Goal: Task Accomplishment & Management: Complete application form

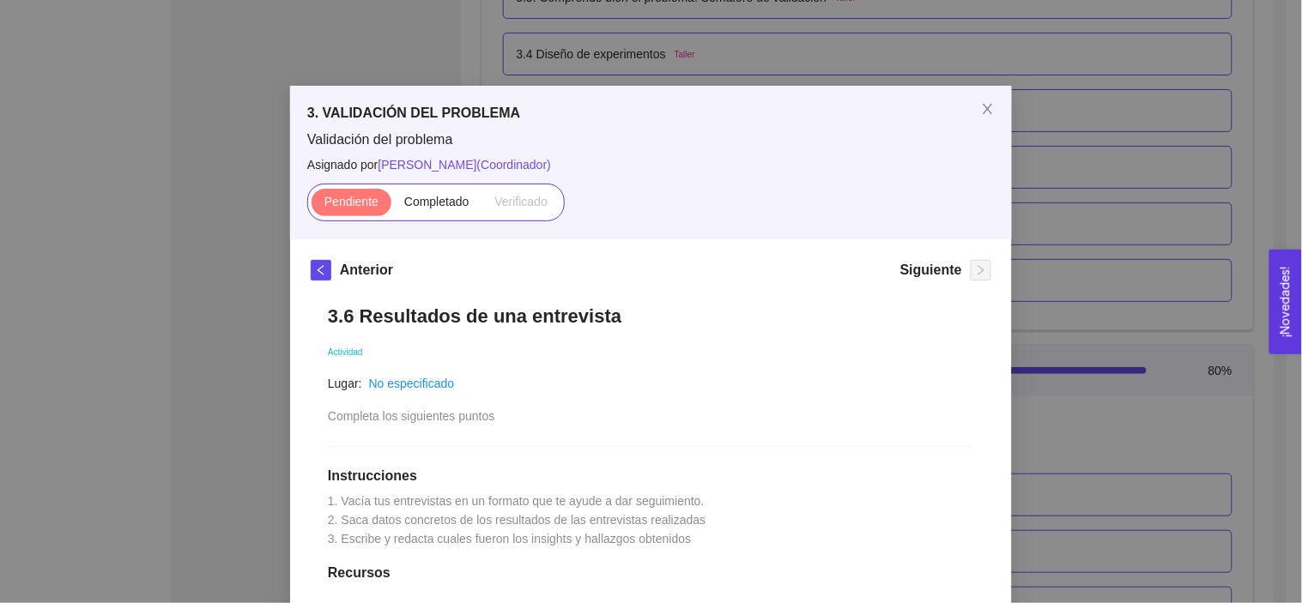
scroll to position [384, 0]
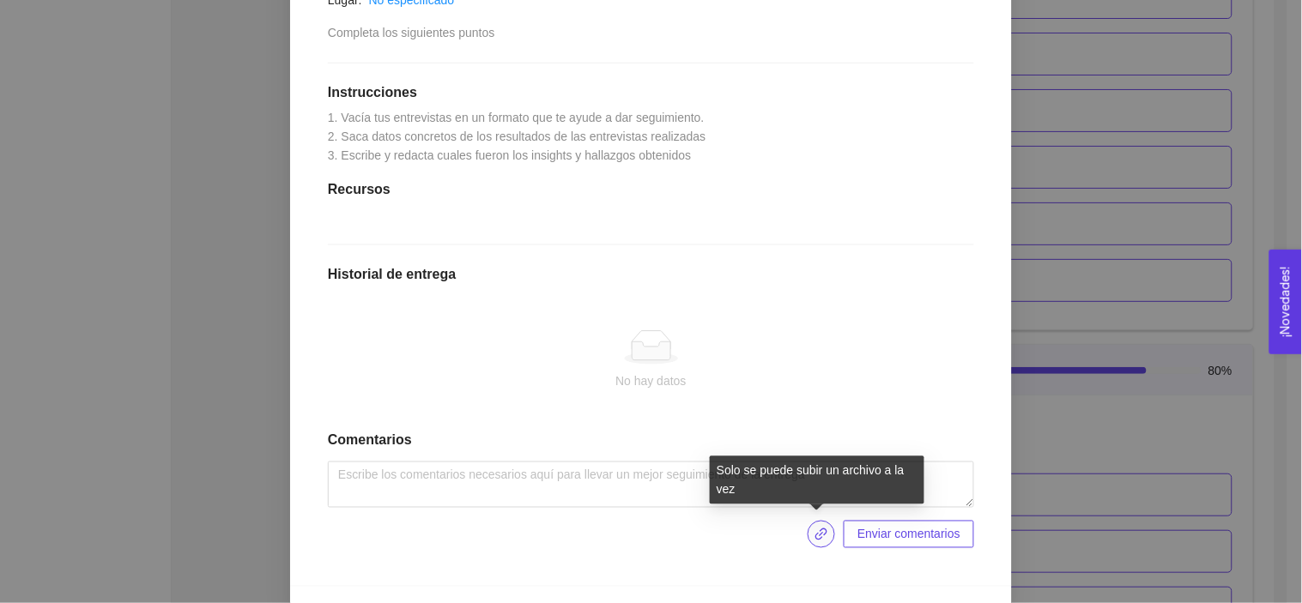
click at [819, 535] on icon "link" at bounding box center [821, 535] width 14 height 14
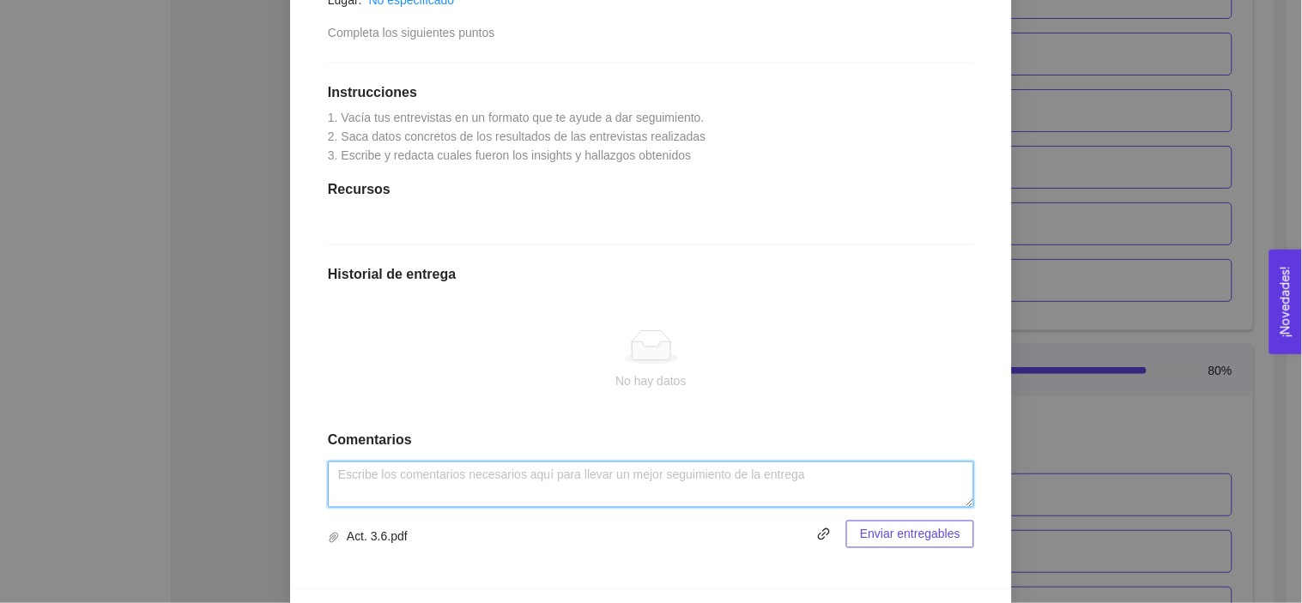
click at [577, 484] on textarea at bounding box center [651, 485] width 646 height 46
type textarea "Act. 3.6"
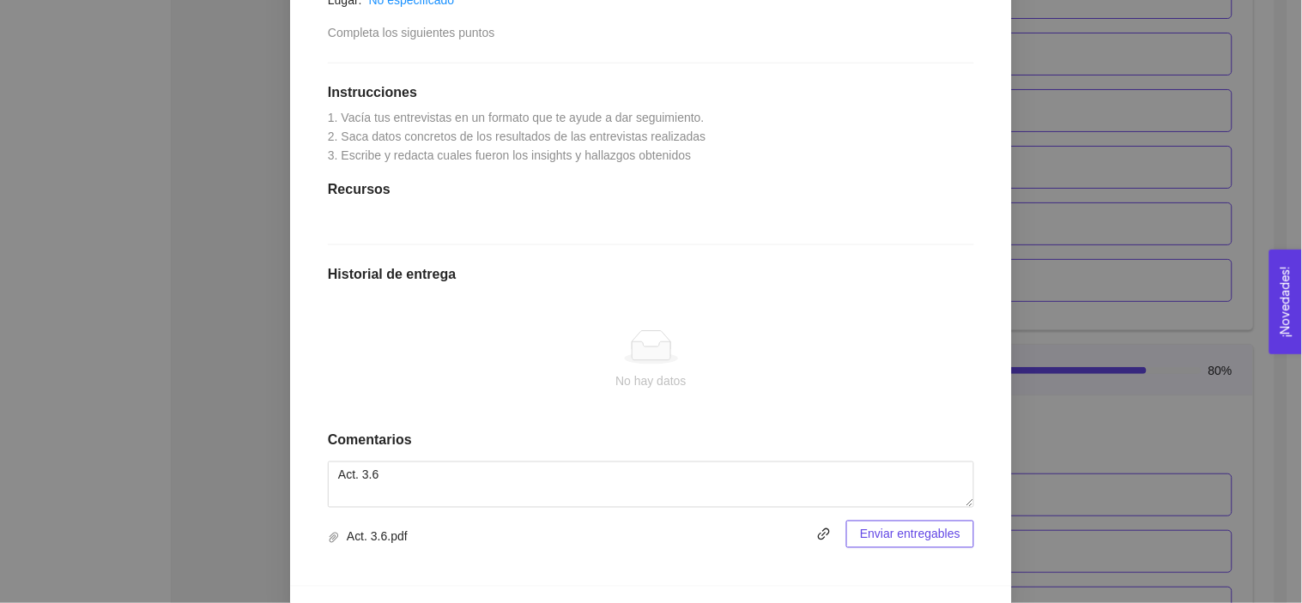
click at [896, 525] on span "Enviar entregables" at bounding box center [910, 534] width 100 height 19
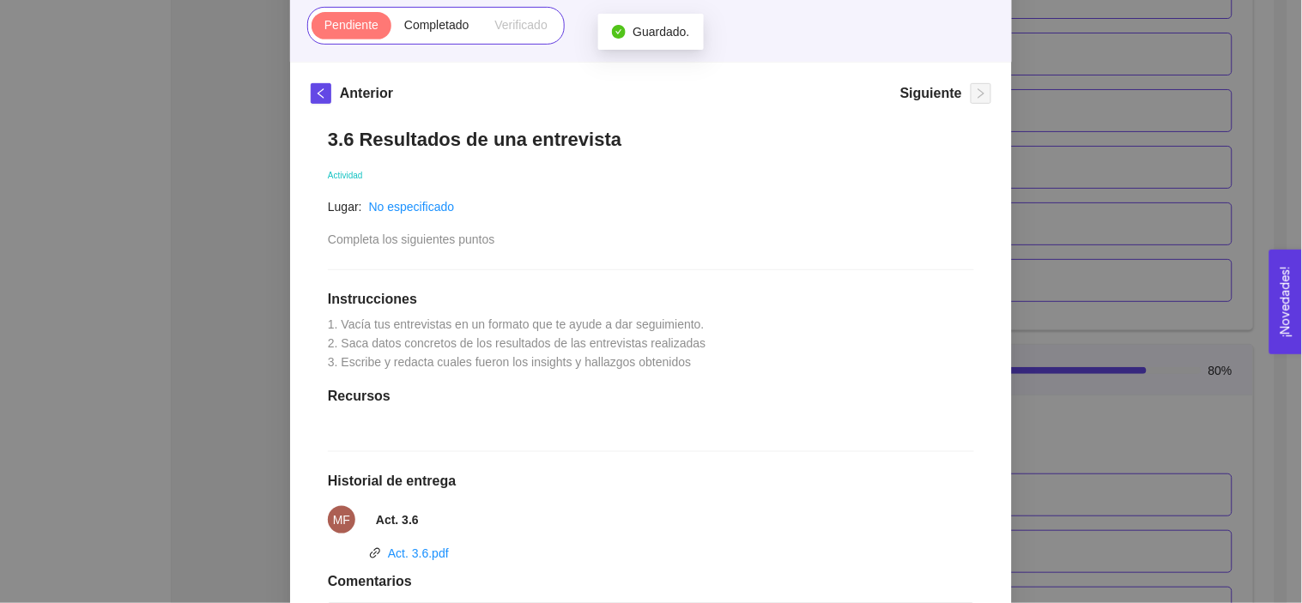
scroll to position [0, 0]
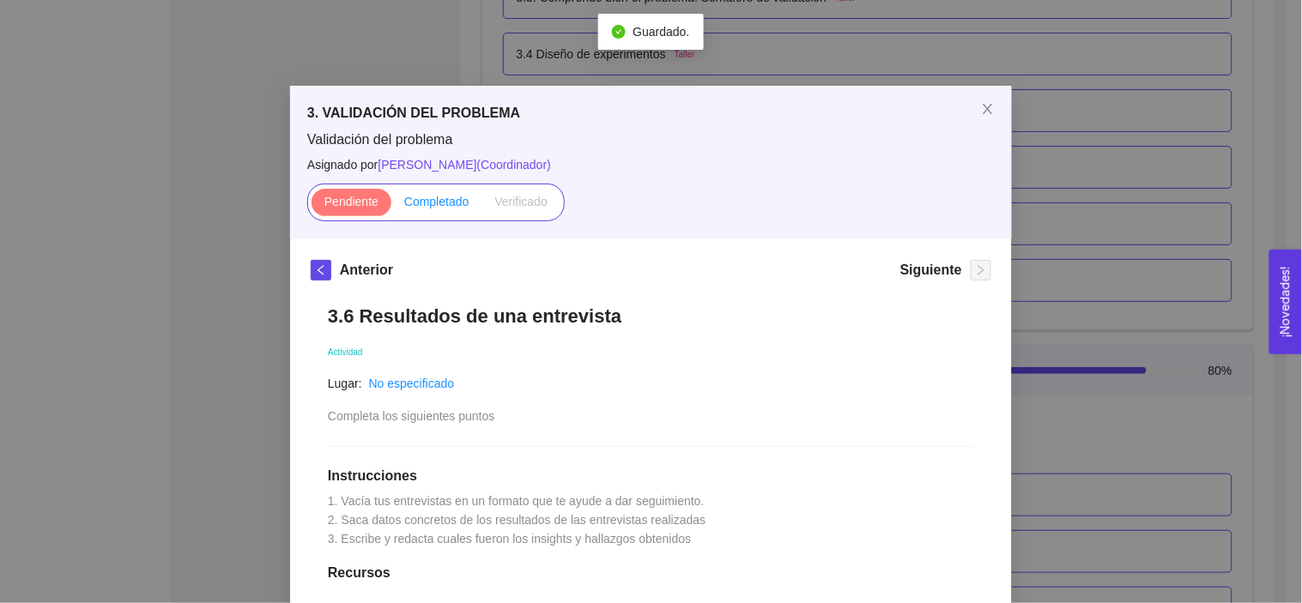
click at [448, 195] on span "Completado" at bounding box center [436, 202] width 65 height 14
click at [391, 206] on input "Completado" at bounding box center [391, 206] width 0 height 0
click at [991, 107] on span "Close" at bounding box center [987, 110] width 48 height 48
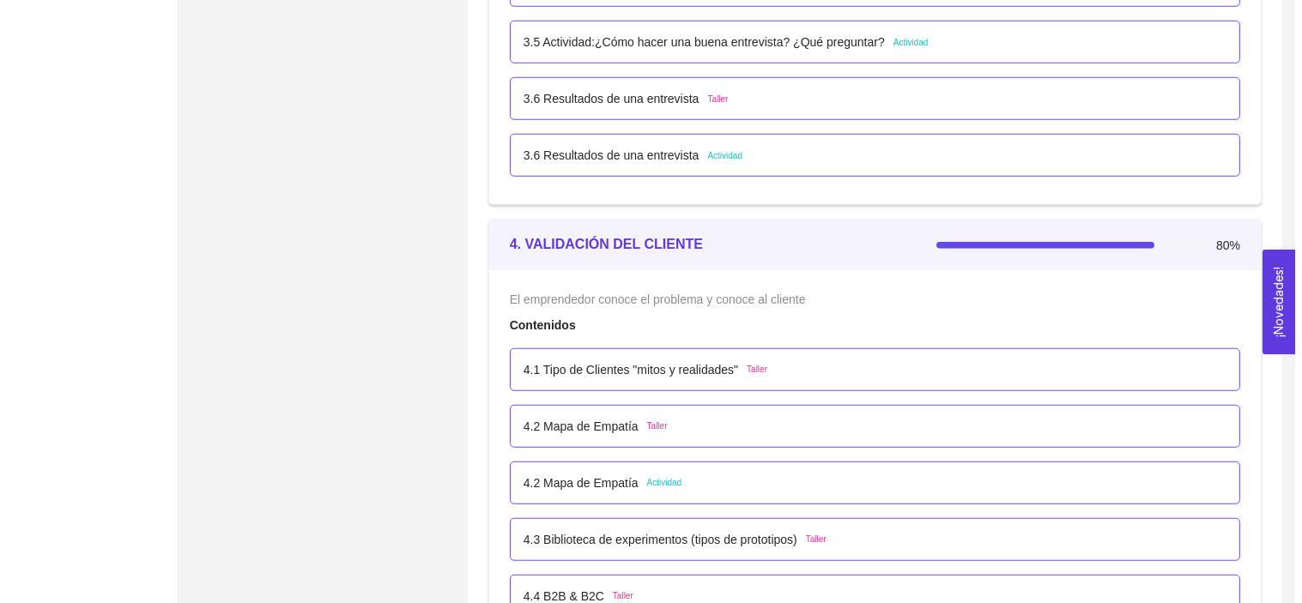
scroll to position [2793, 0]
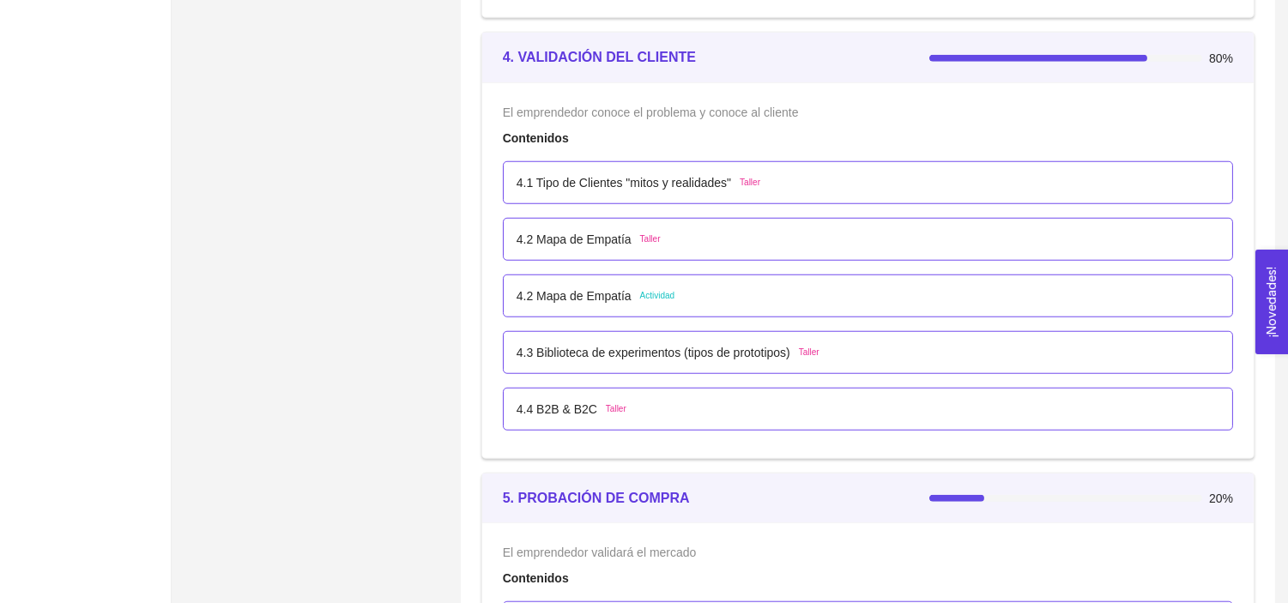
click at [597, 293] on p "4.2 Mapa de Empatía" at bounding box center [573, 296] width 115 height 19
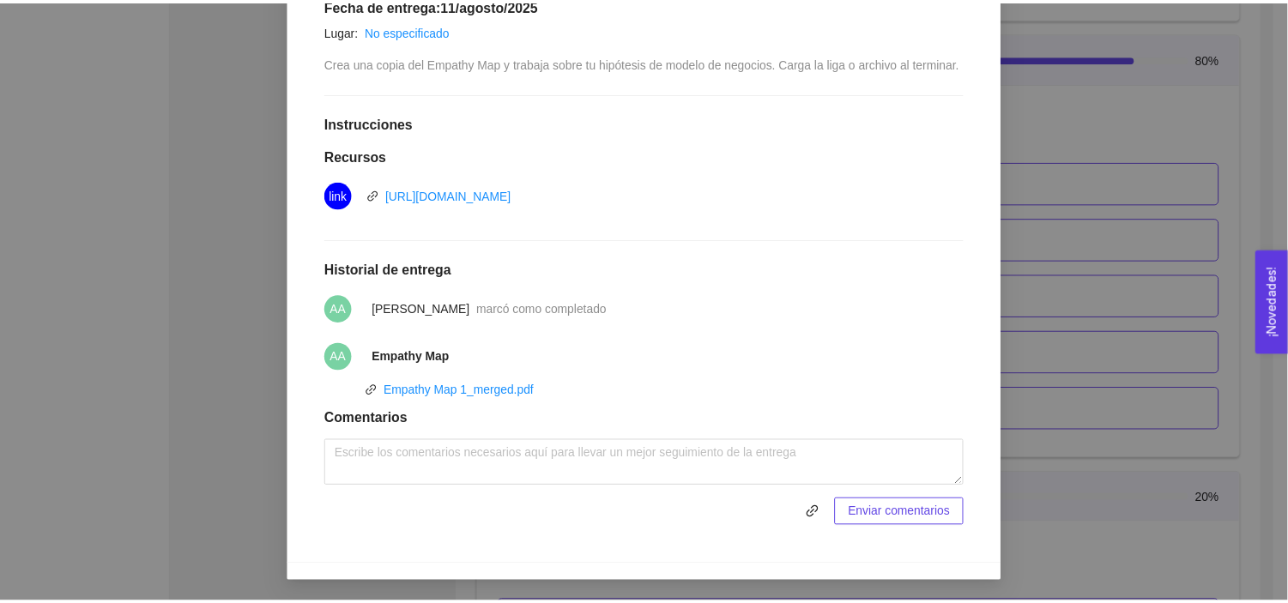
scroll to position [0, 0]
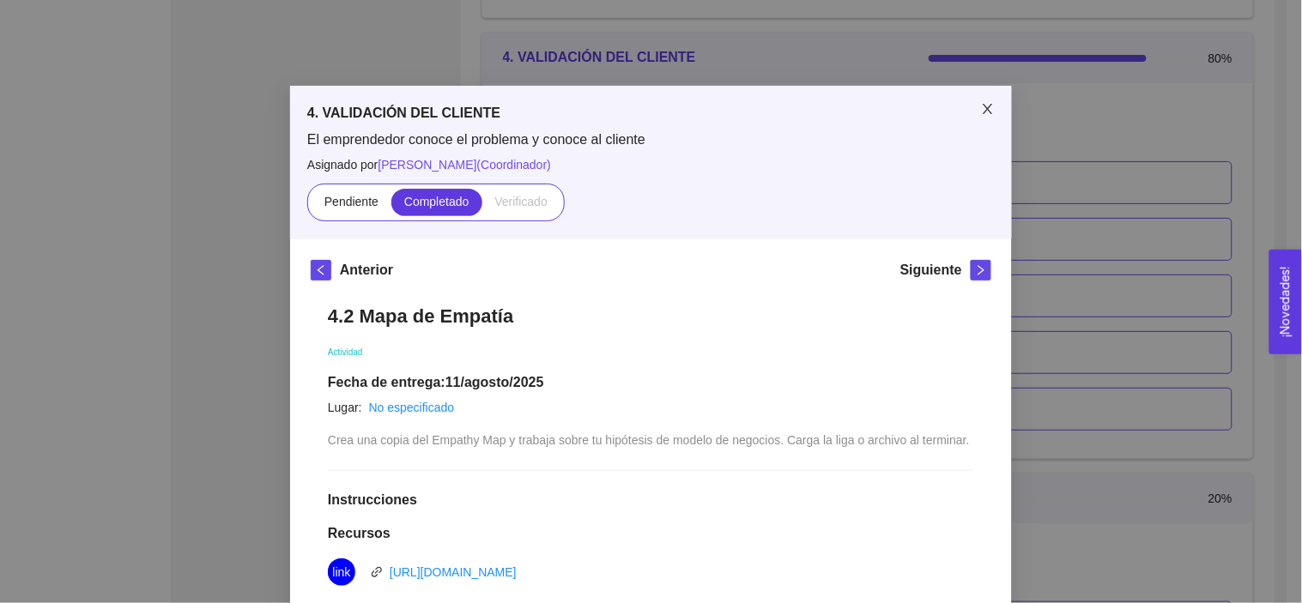
click at [985, 100] on span "Close" at bounding box center [987, 110] width 48 height 48
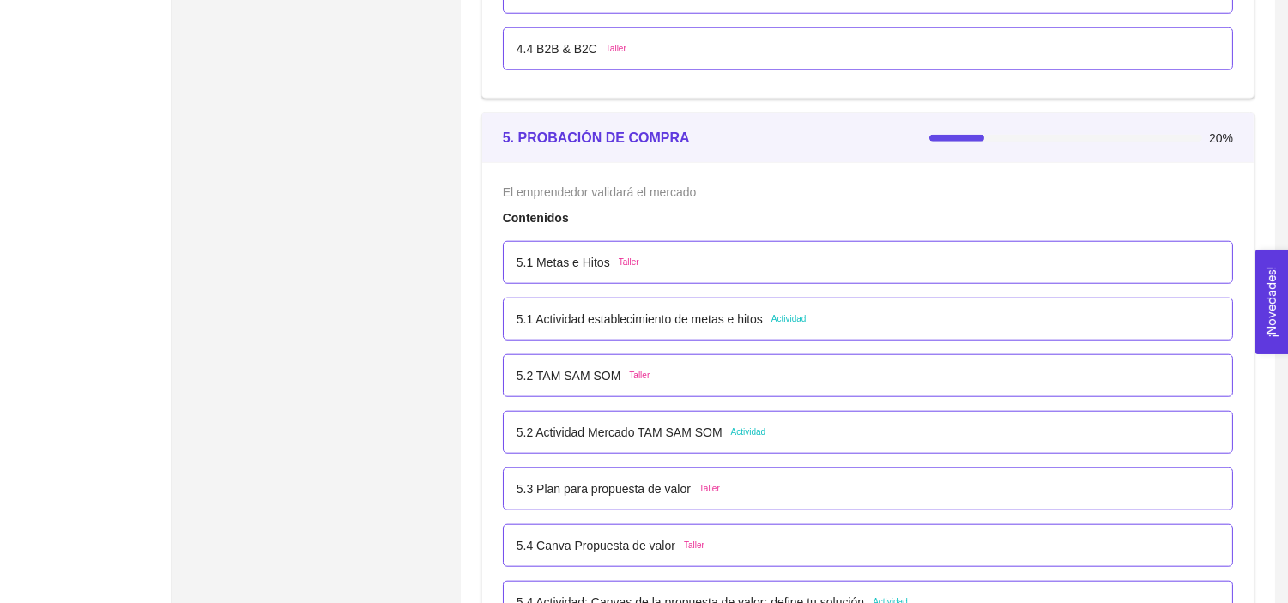
scroll to position [3140, 0]
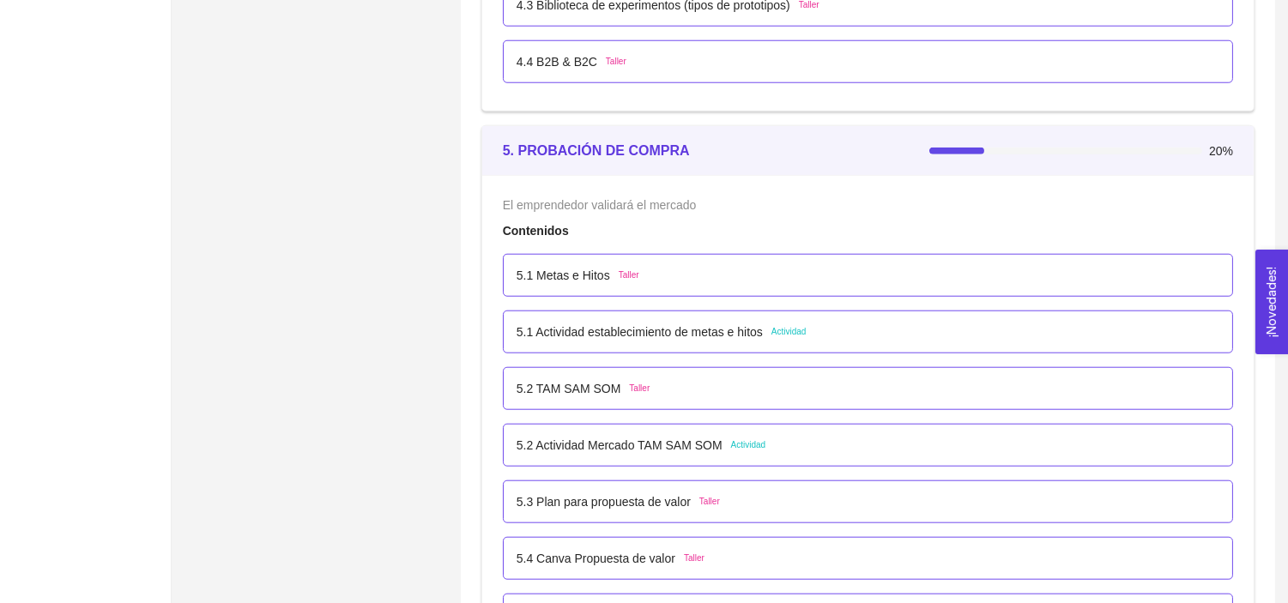
click at [539, 57] on p "4.4 B2B & B2C" at bounding box center [556, 61] width 81 height 19
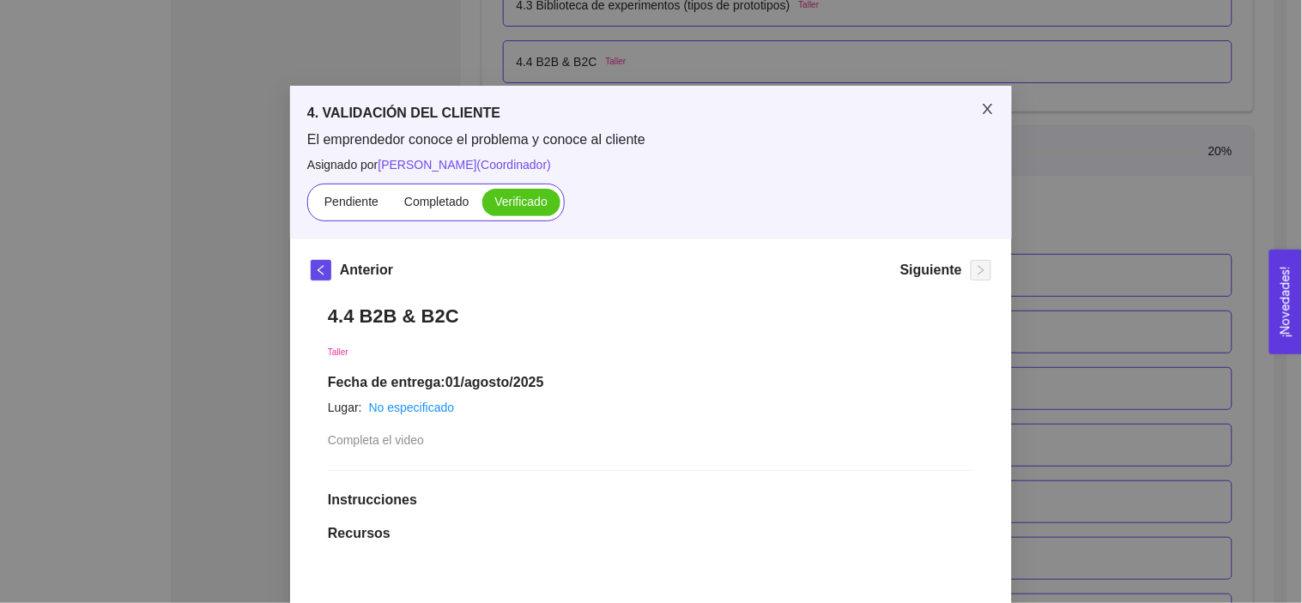
click at [981, 106] on icon "close" at bounding box center [988, 109] width 14 height 14
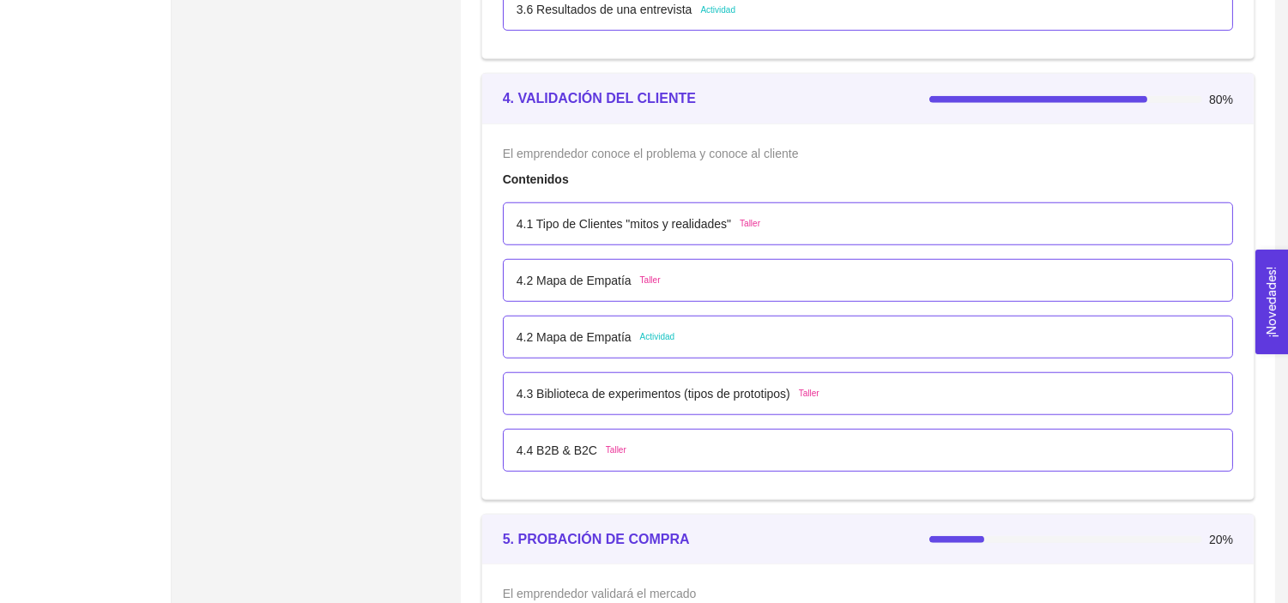
scroll to position [2747, 0]
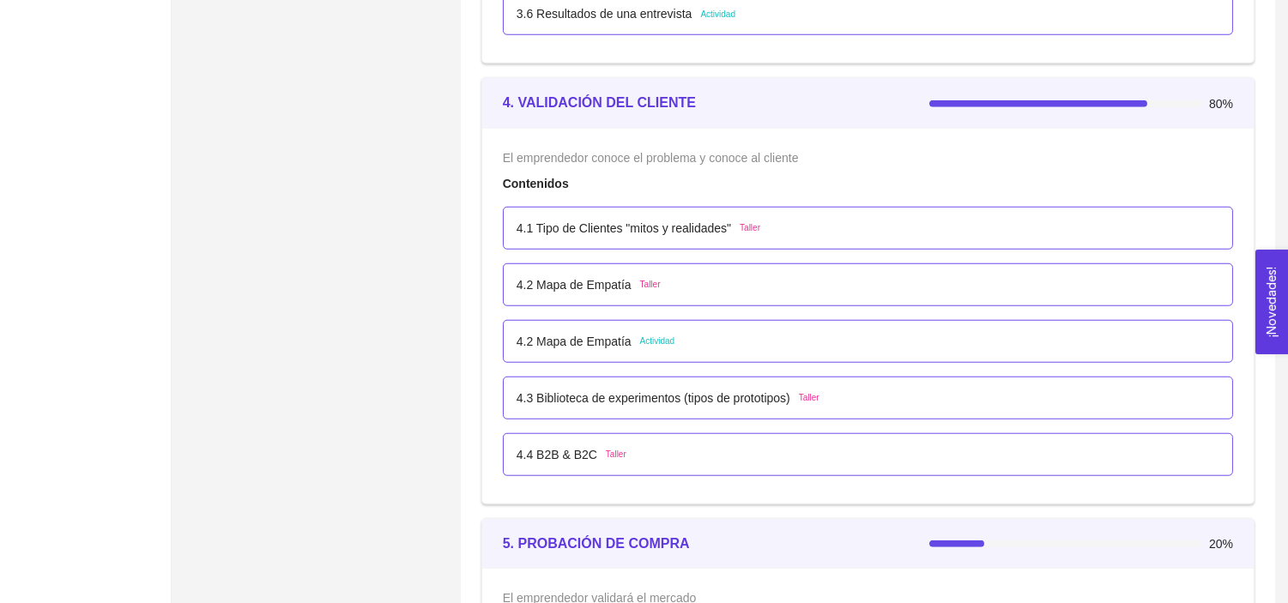
click at [564, 227] on p "4.1 Tipo de Clientes "mitos y realidades"" at bounding box center [623, 228] width 214 height 19
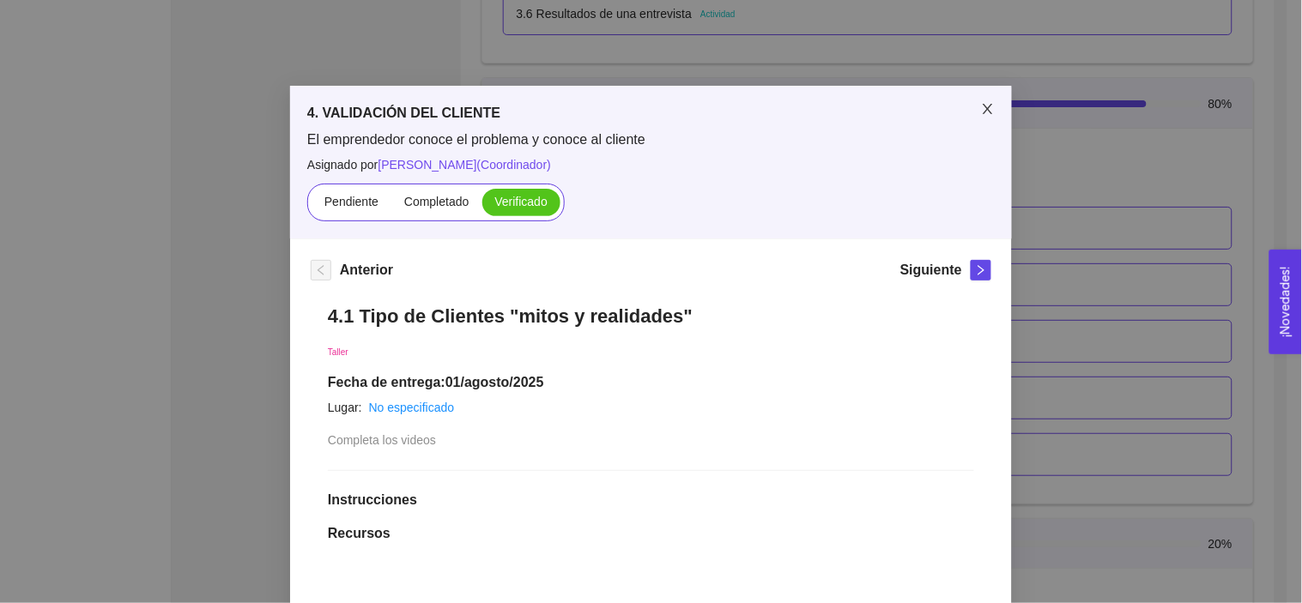
click at [992, 112] on span "Close" at bounding box center [987, 110] width 48 height 48
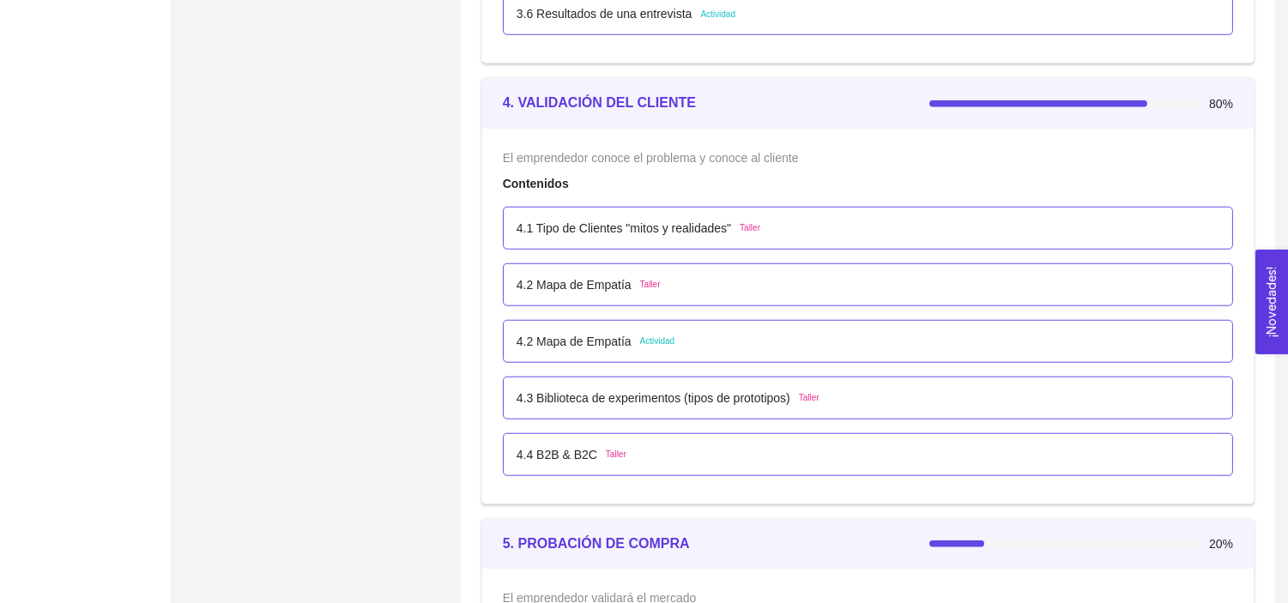
click at [564, 332] on p "4.2 Mapa de Empatía" at bounding box center [573, 341] width 115 height 19
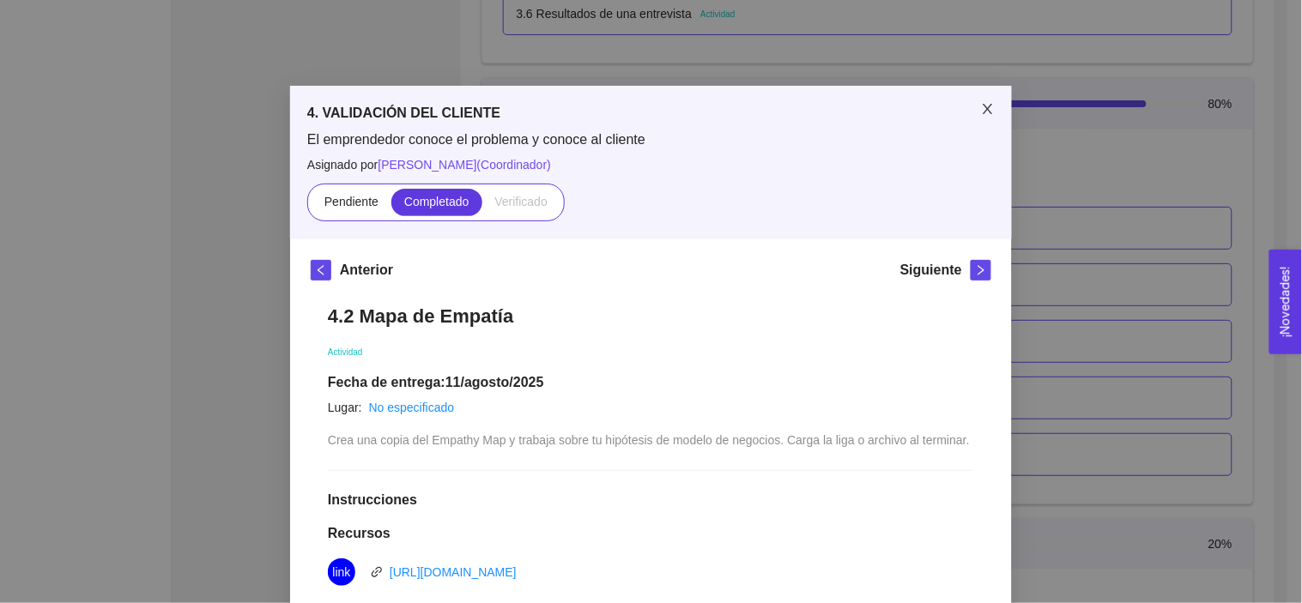
click at [981, 110] on icon "close" at bounding box center [988, 109] width 14 height 14
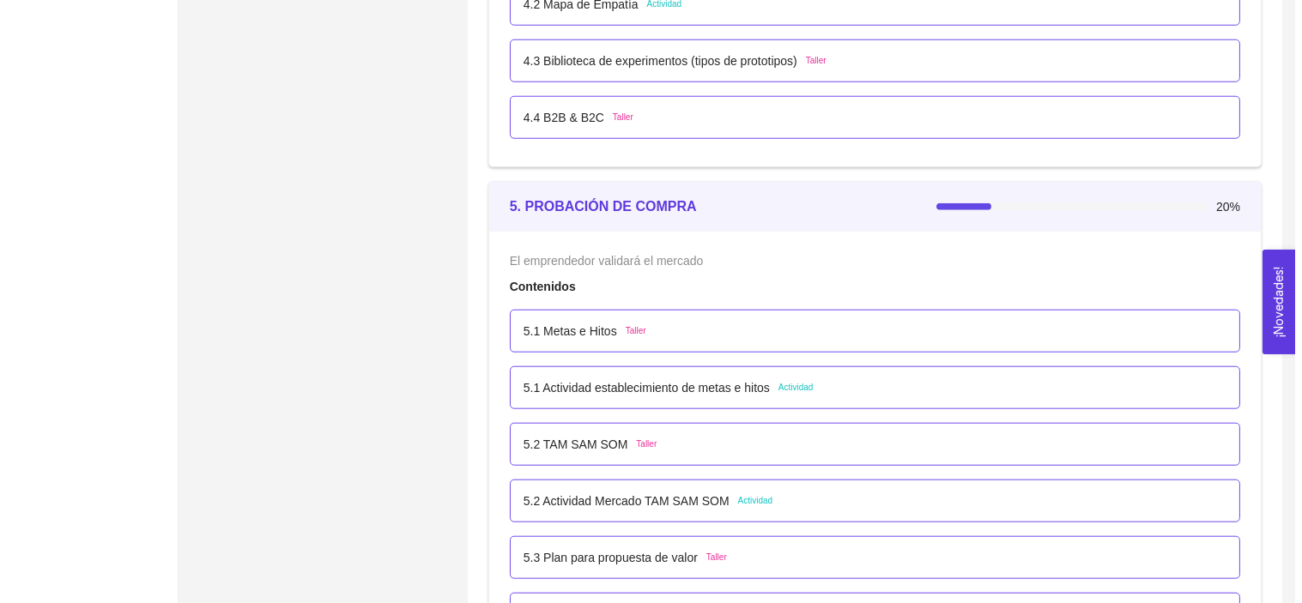
scroll to position [3005, 0]
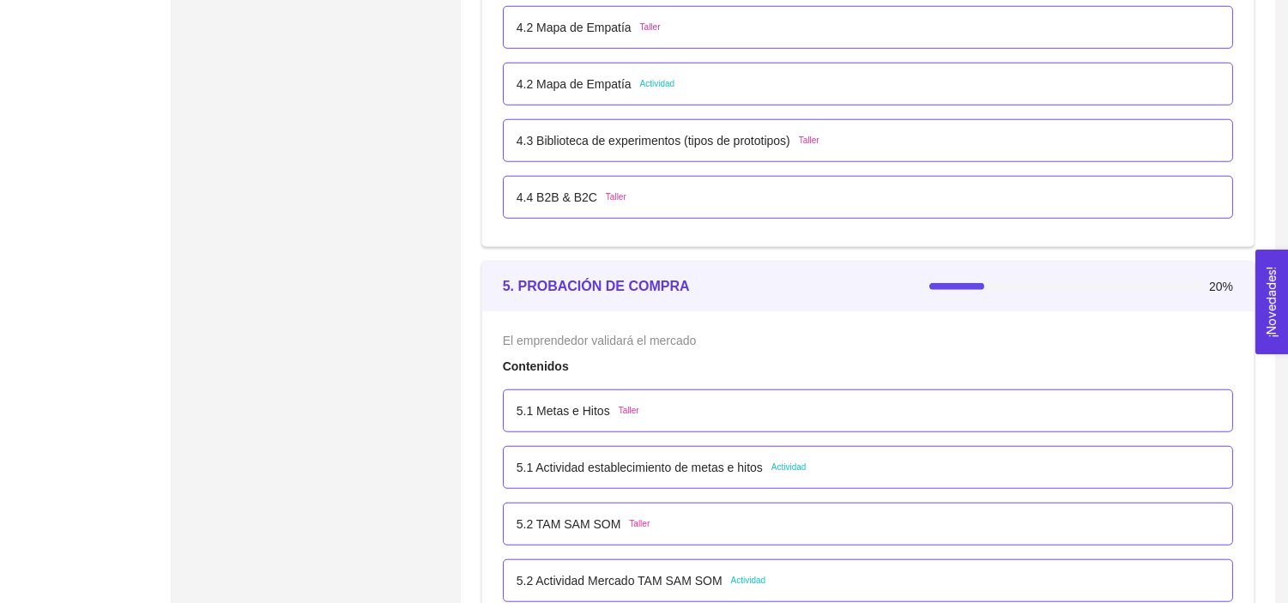
click at [607, 84] on p "4.2 Mapa de Empatía" at bounding box center [573, 84] width 115 height 19
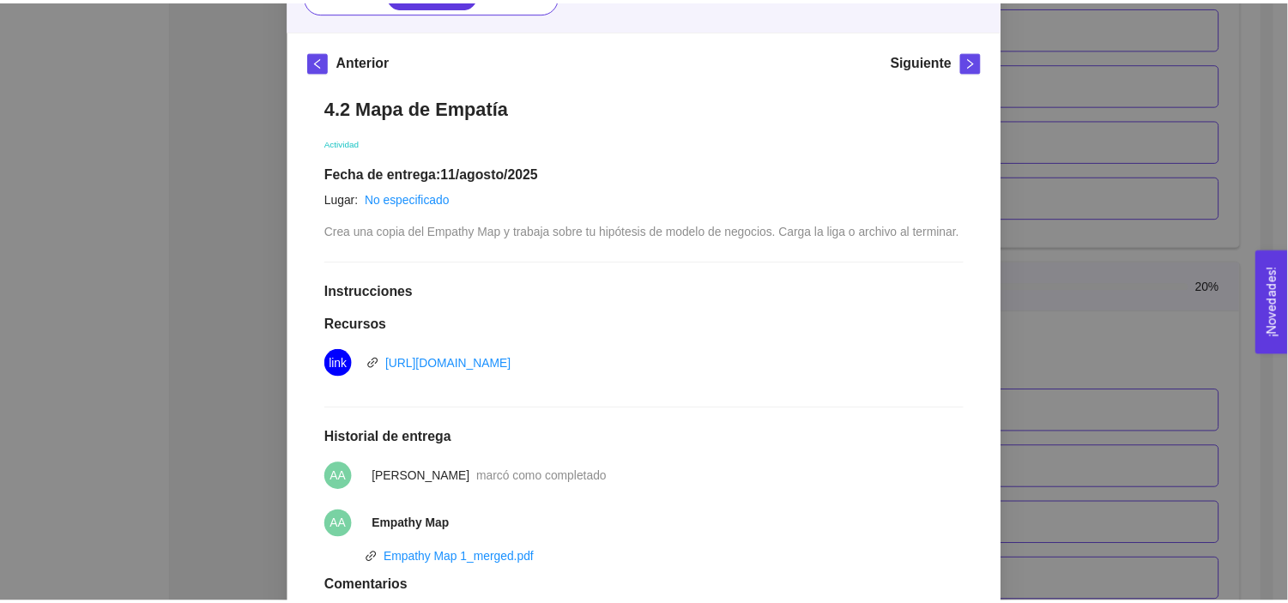
scroll to position [0, 0]
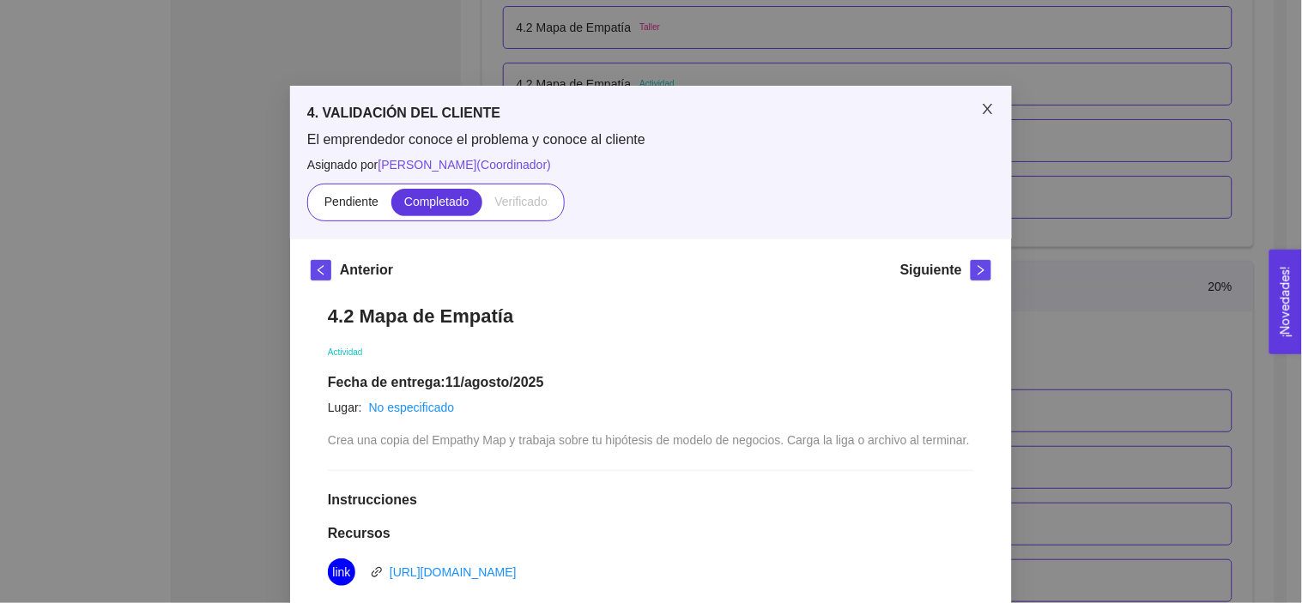
click at [981, 114] on icon "close" at bounding box center [988, 109] width 14 height 14
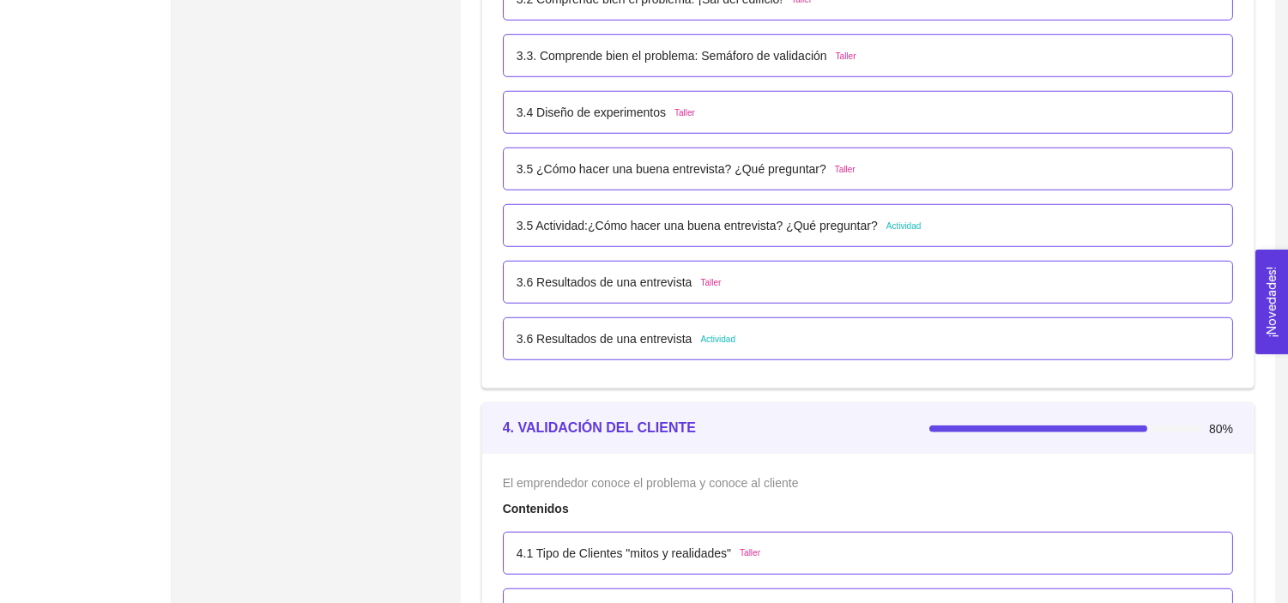
scroll to position [2413, 0]
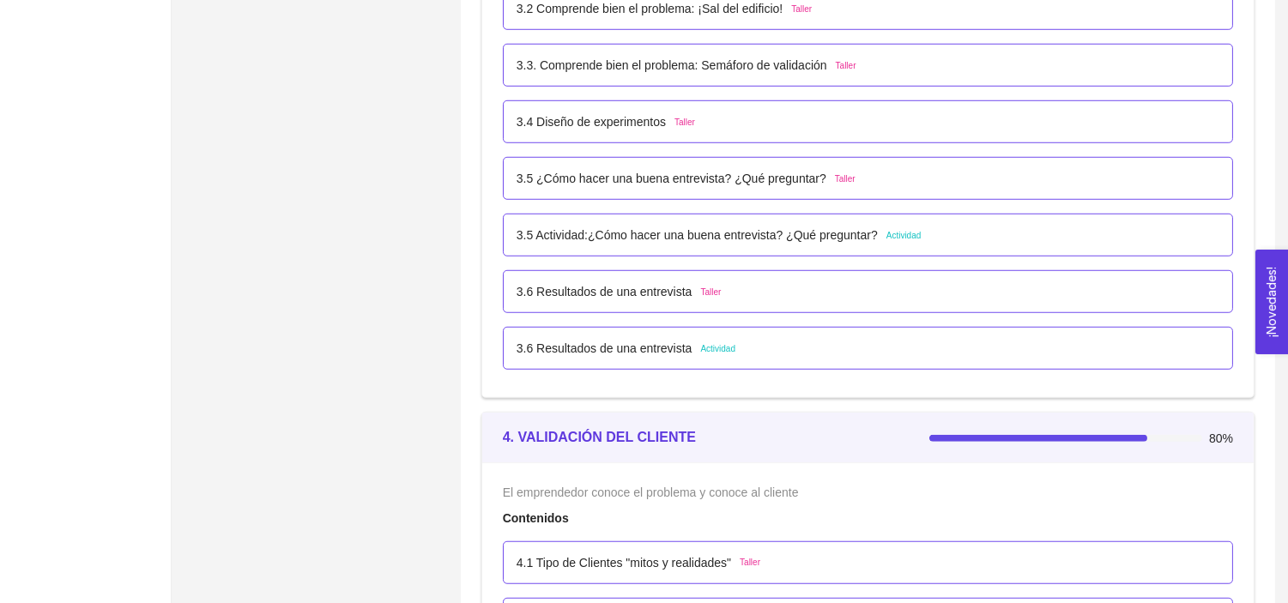
click at [606, 358] on div "3.6 Resultados de una entrevista Actividad" at bounding box center [868, 348] width 730 height 43
click at [606, 356] on p "3.6 Resultados de una entrevista" at bounding box center [604, 348] width 176 height 19
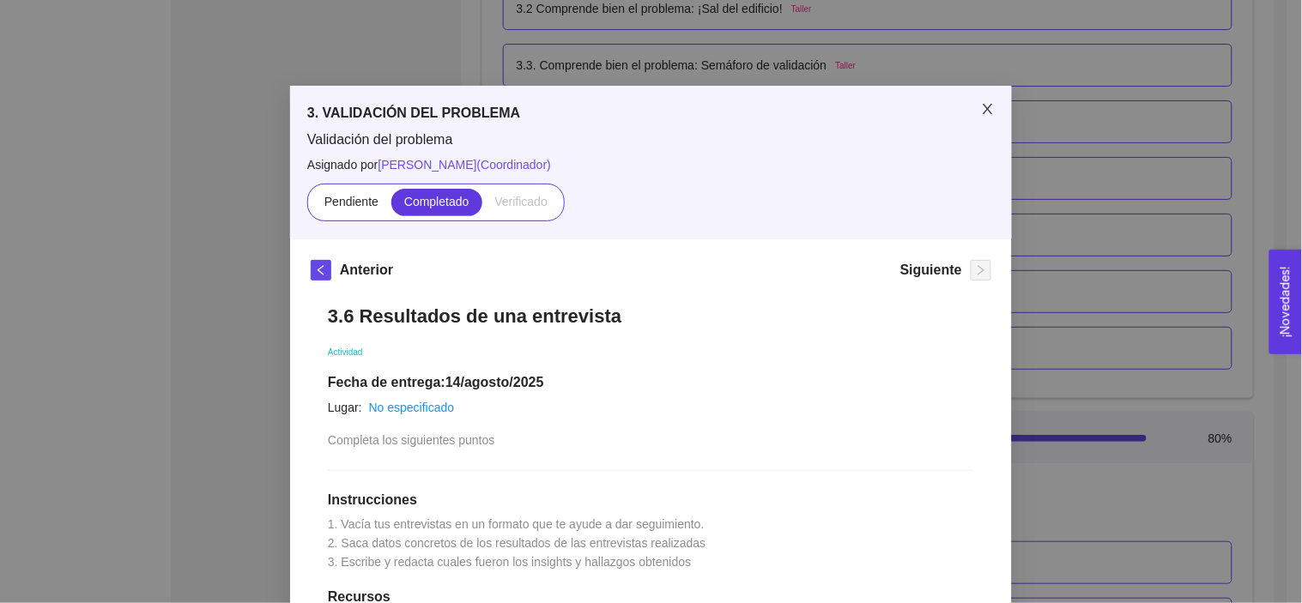
click at [981, 106] on icon "close" at bounding box center [988, 109] width 14 height 14
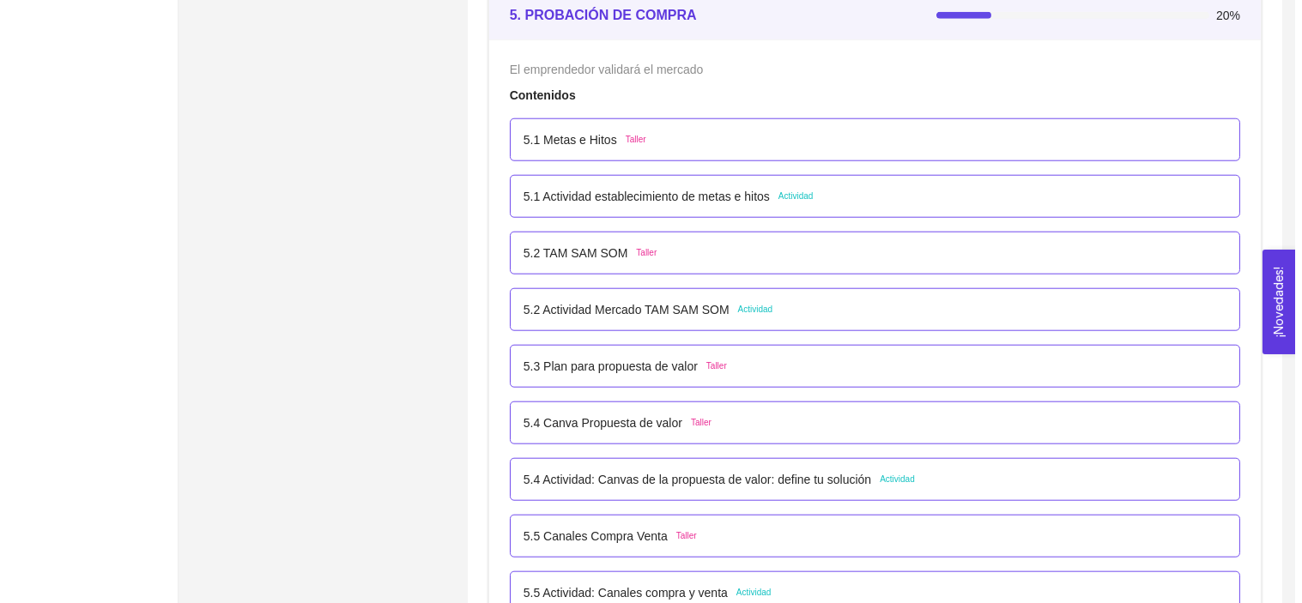
scroll to position [3278, 0]
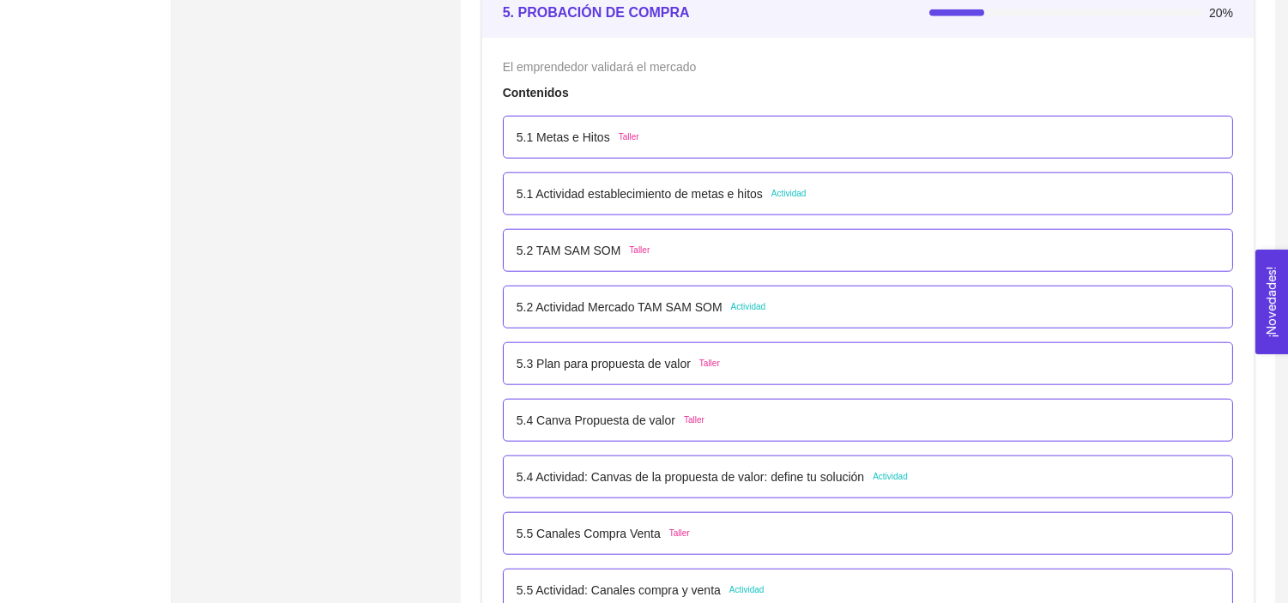
click at [607, 530] on p "5.5 Canales Compra Venta" at bounding box center [588, 533] width 144 height 19
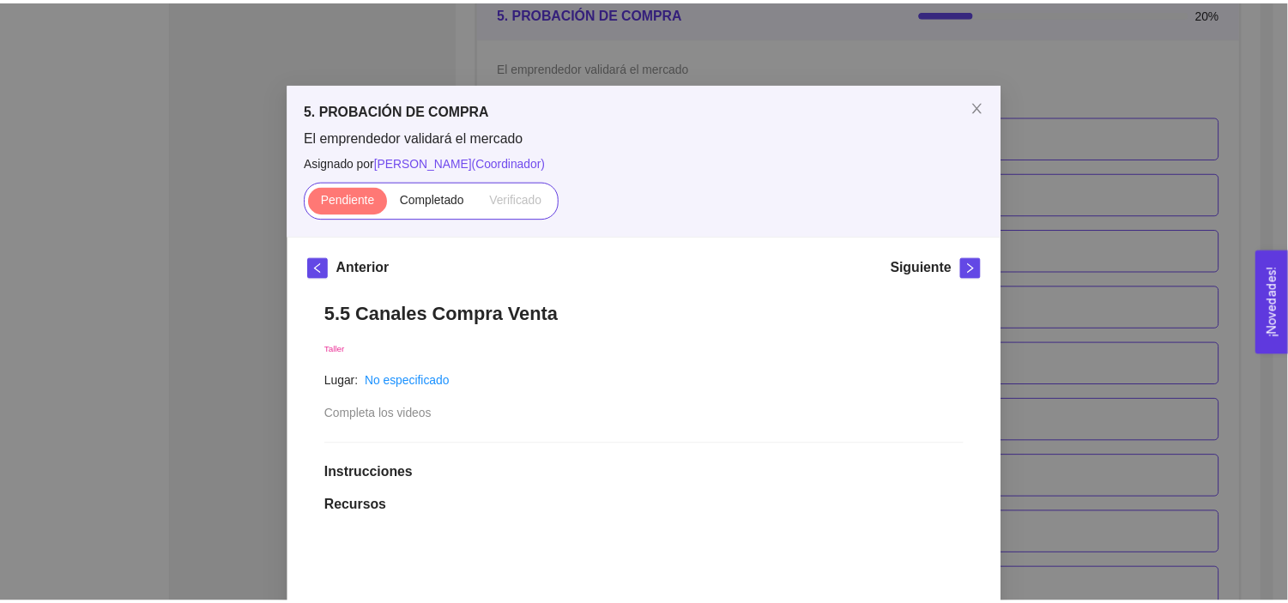
scroll to position [0, 0]
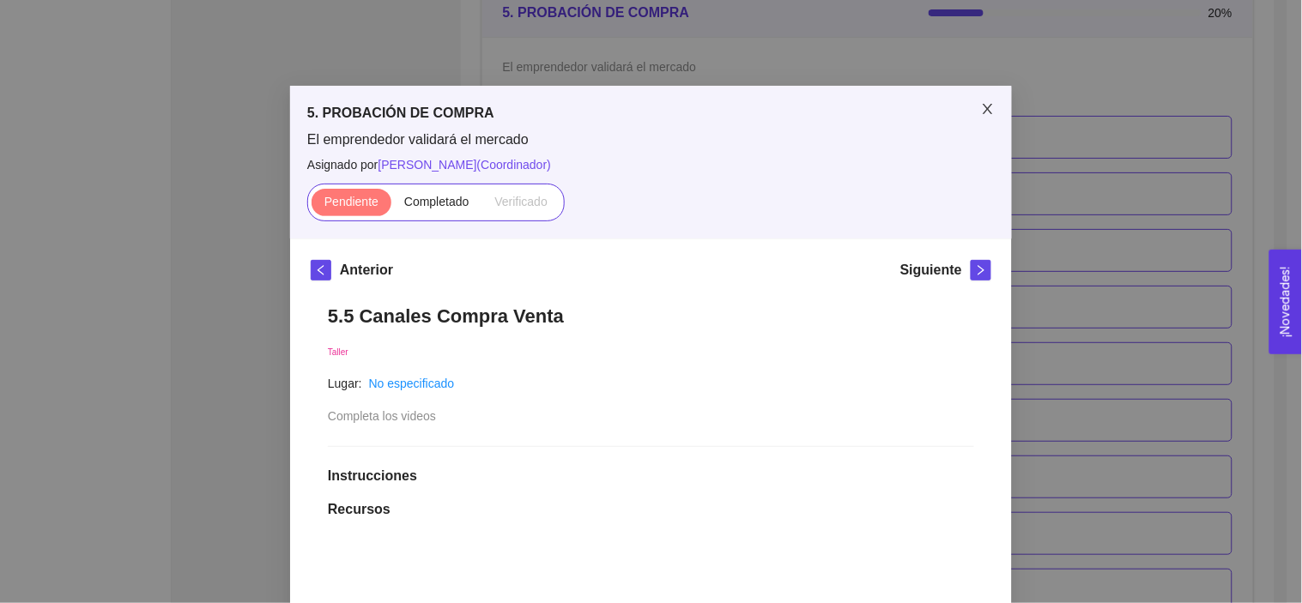
click at [987, 100] on span "Close" at bounding box center [987, 110] width 48 height 48
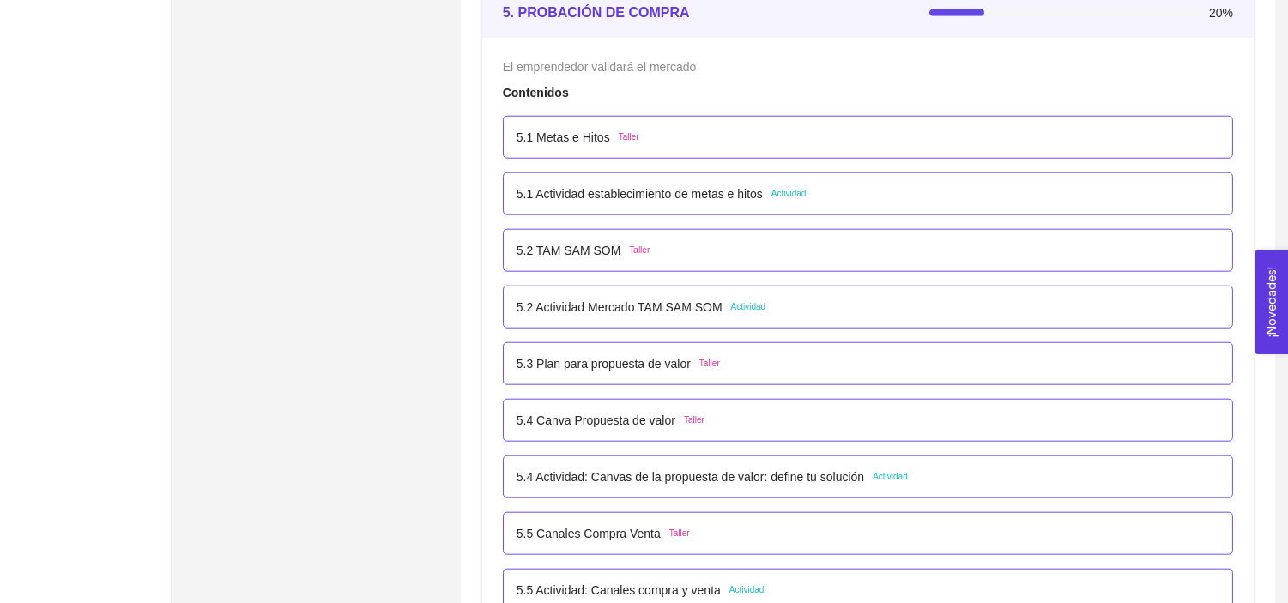
click at [566, 140] on p "5.1 Metas e Hitos" at bounding box center [563, 137] width 94 height 19
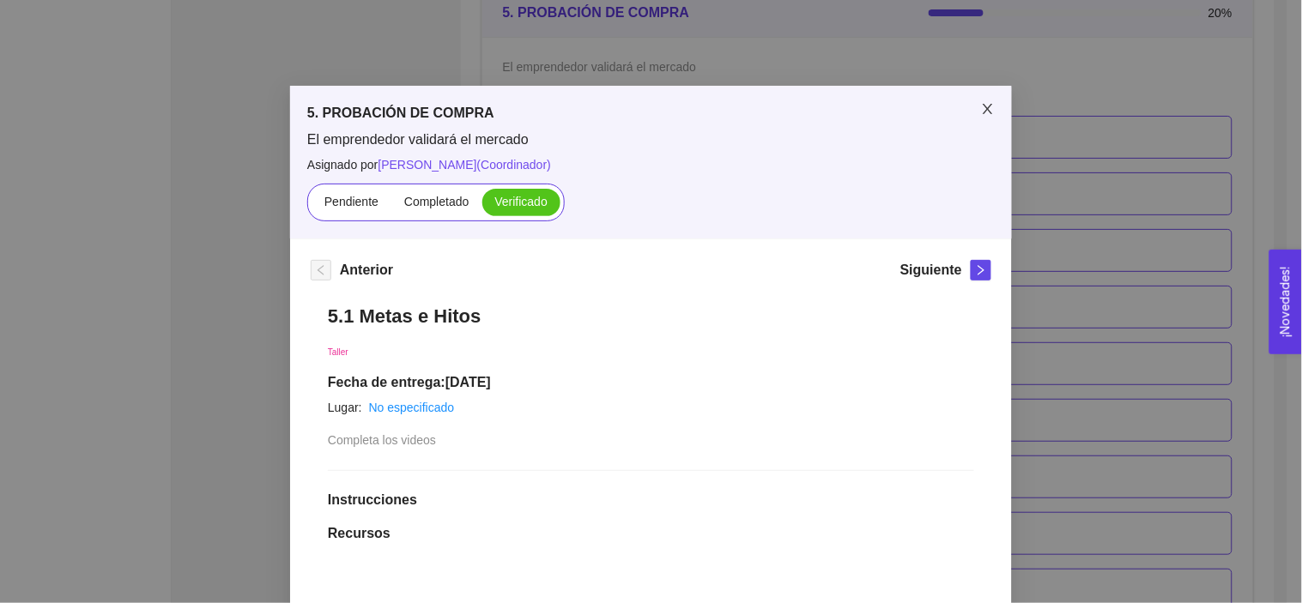
click at [982, 114] on icon "close" at bounding box center [988, 109] width 14 height 14
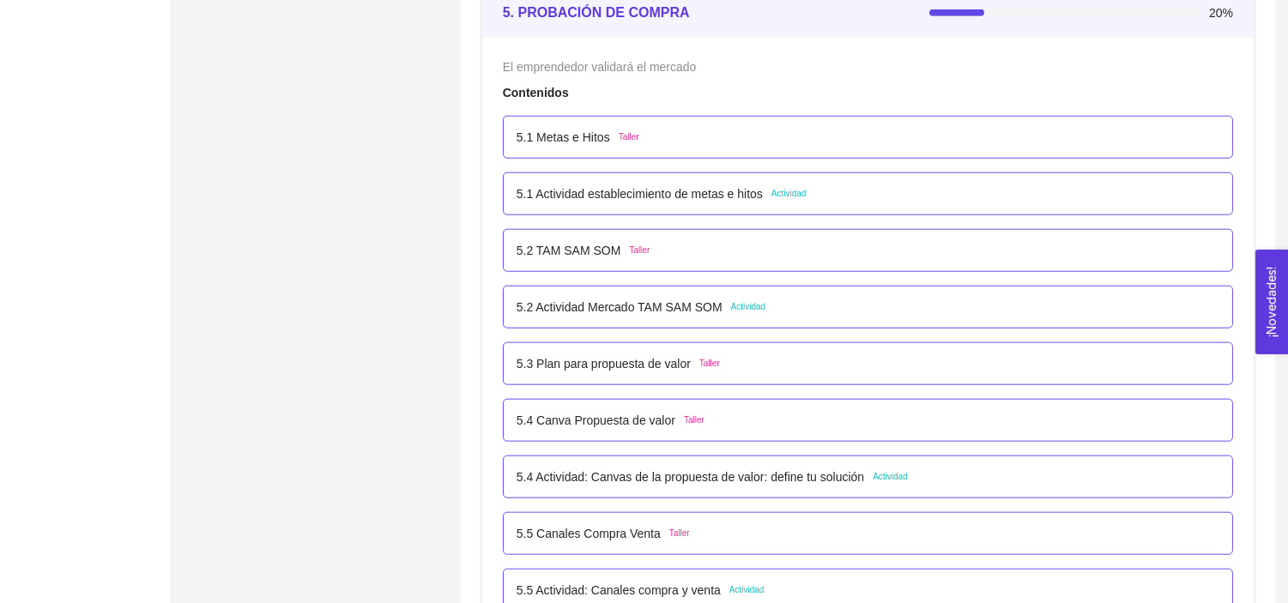
drag, startPoint x: 837, startPoint y: 333, endPoint x: 571, endPoint y: 483, distance: 304.7
click at [571, 483] on p "5.4 Actividad: Canvas de la propuesta de valor: define tu solución" at bounding box center [689, 477] width 347 height 19
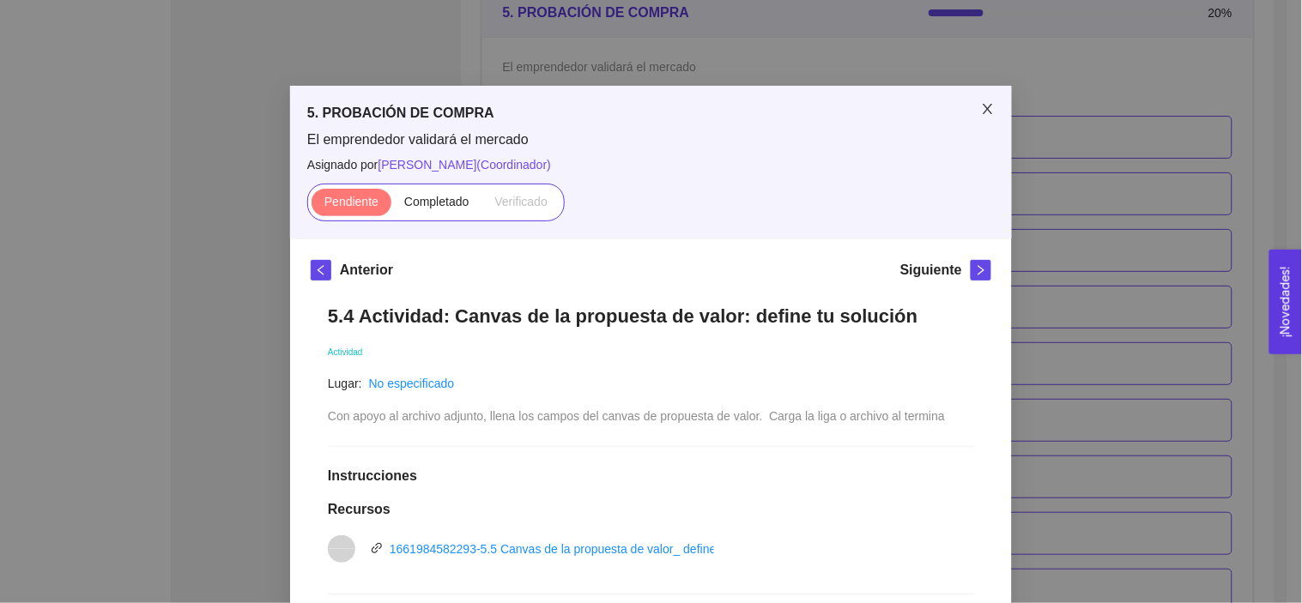
click at [981, 106] on icon "close" at bounding box center [988, 109] width 14 height 14
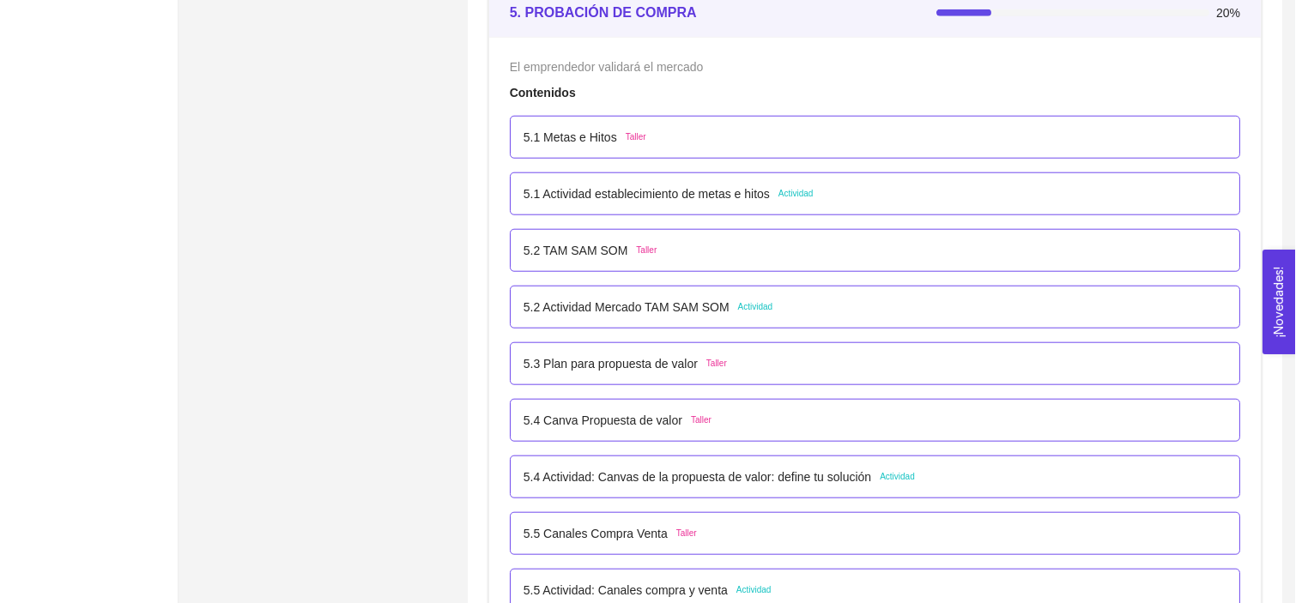
scroll to position [3283, 0]
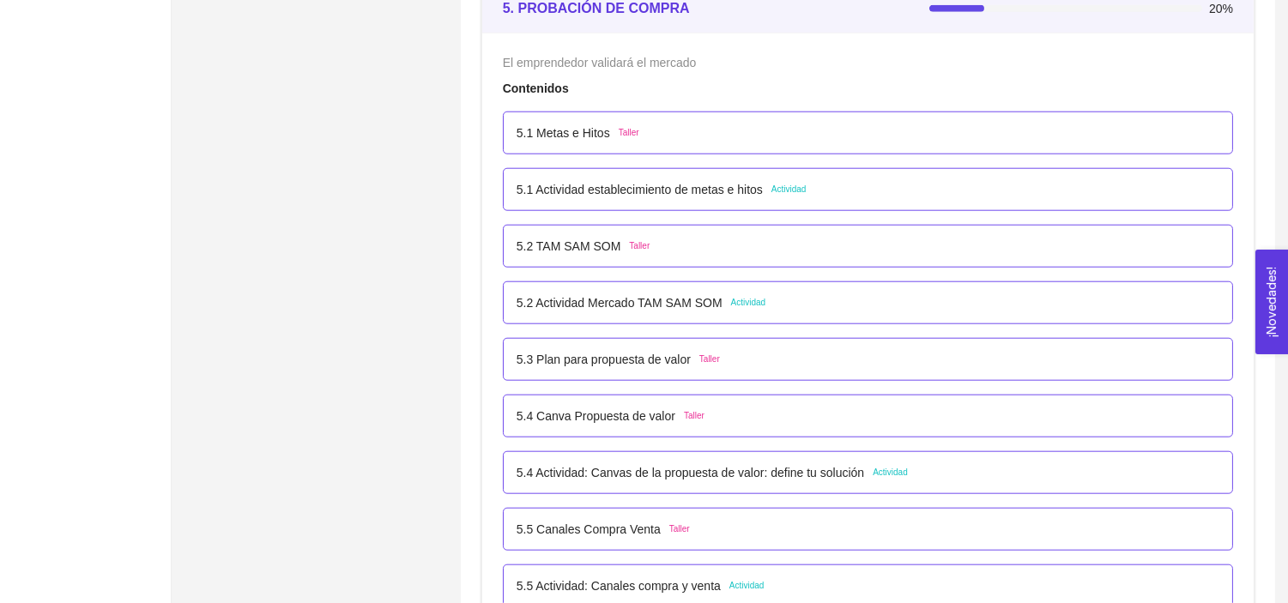
click at [539, 250] on p "5.2 TAM SAM SOM" at bounding box center [568, 246] width 105 height 19
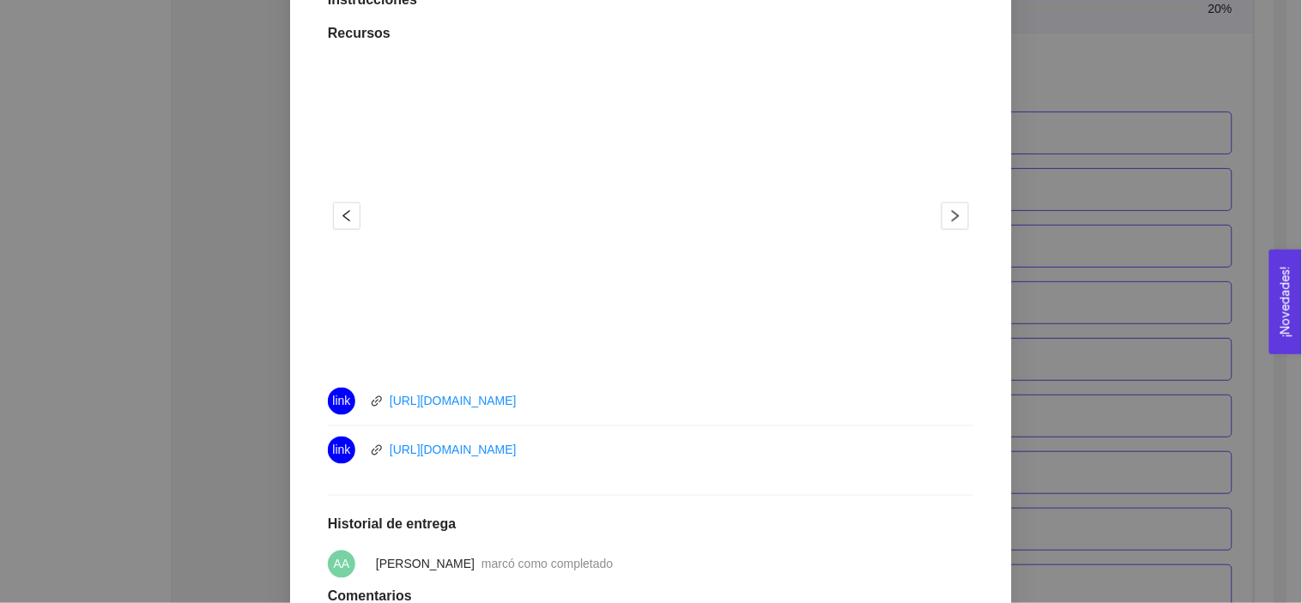
scroll to position [679, 0]
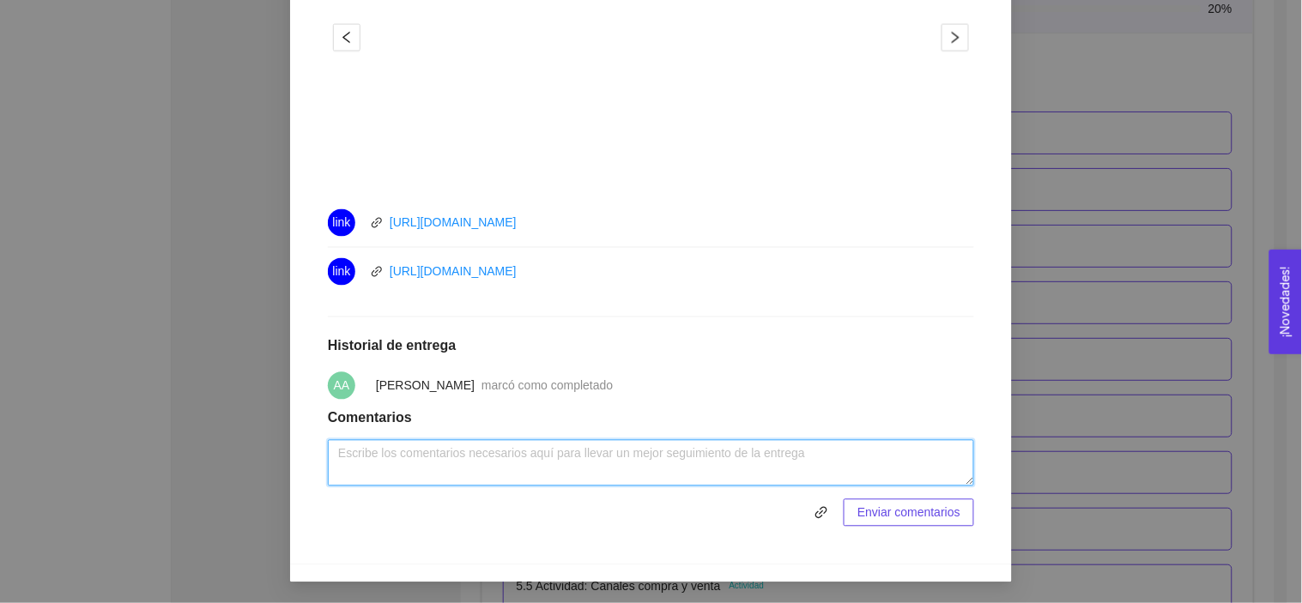
click at [559, 462] on textarea at bounding box center [651, 463] width 646 height 46
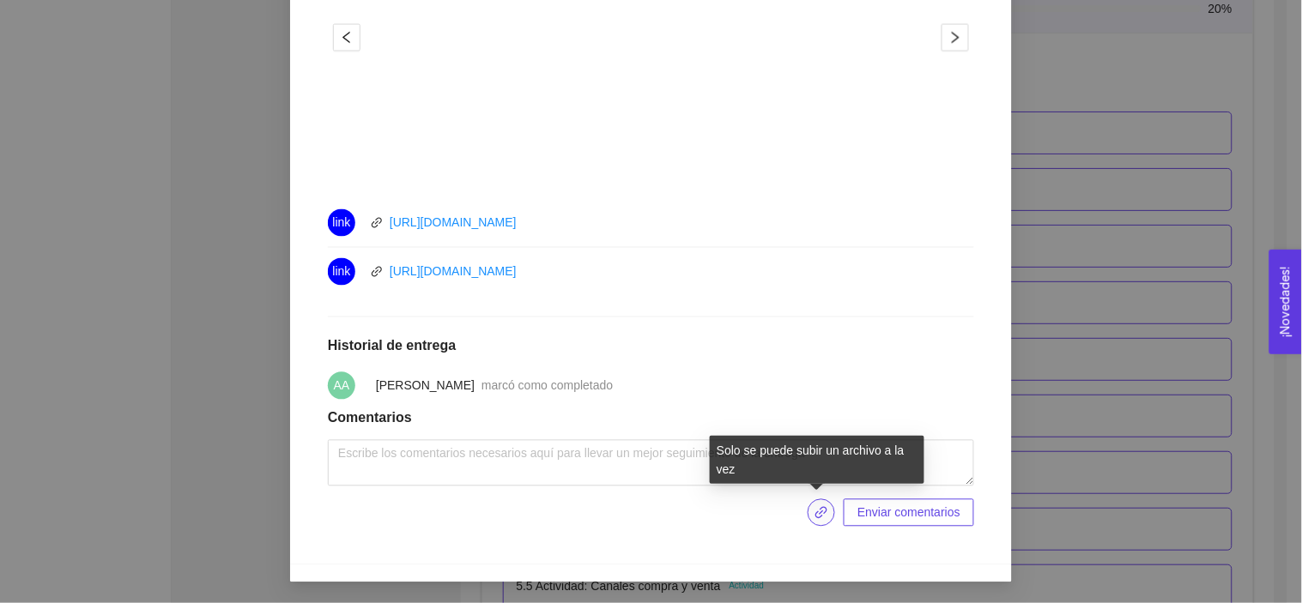
click at [814, 507] on icon "link" at bounding box center [821, 513] width 14 height 14
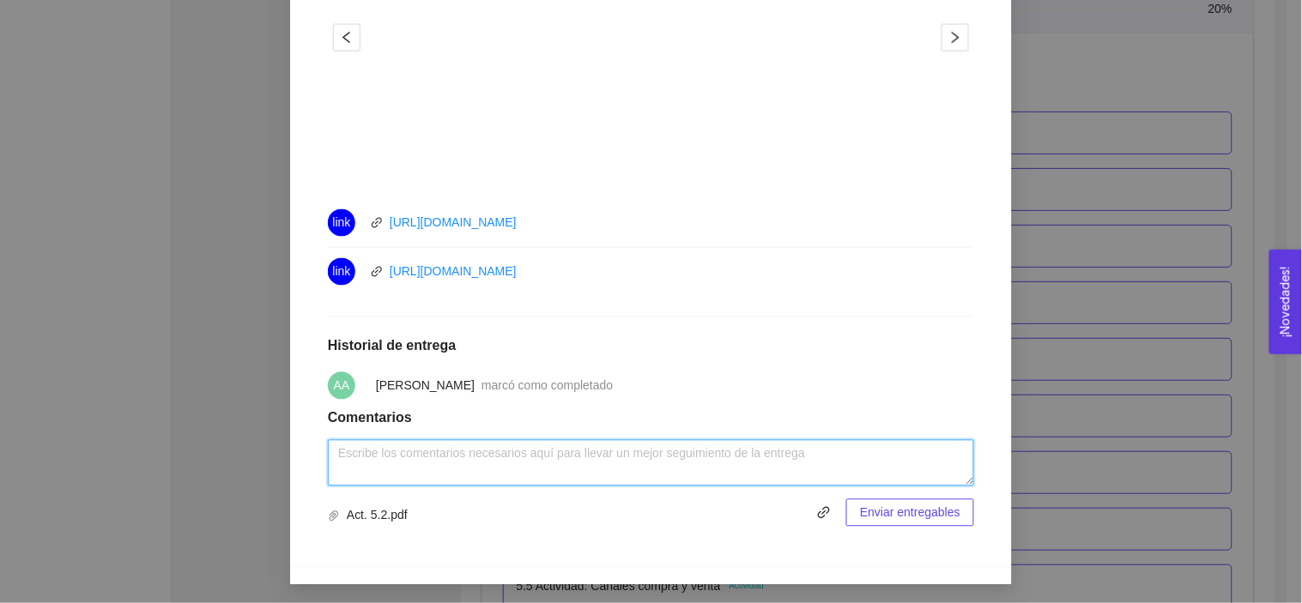
click at [496, 463] on textarea at bounding box center [651, 463] width 646 height 46
type textarea "a"
type textarea "Act. 5.2"
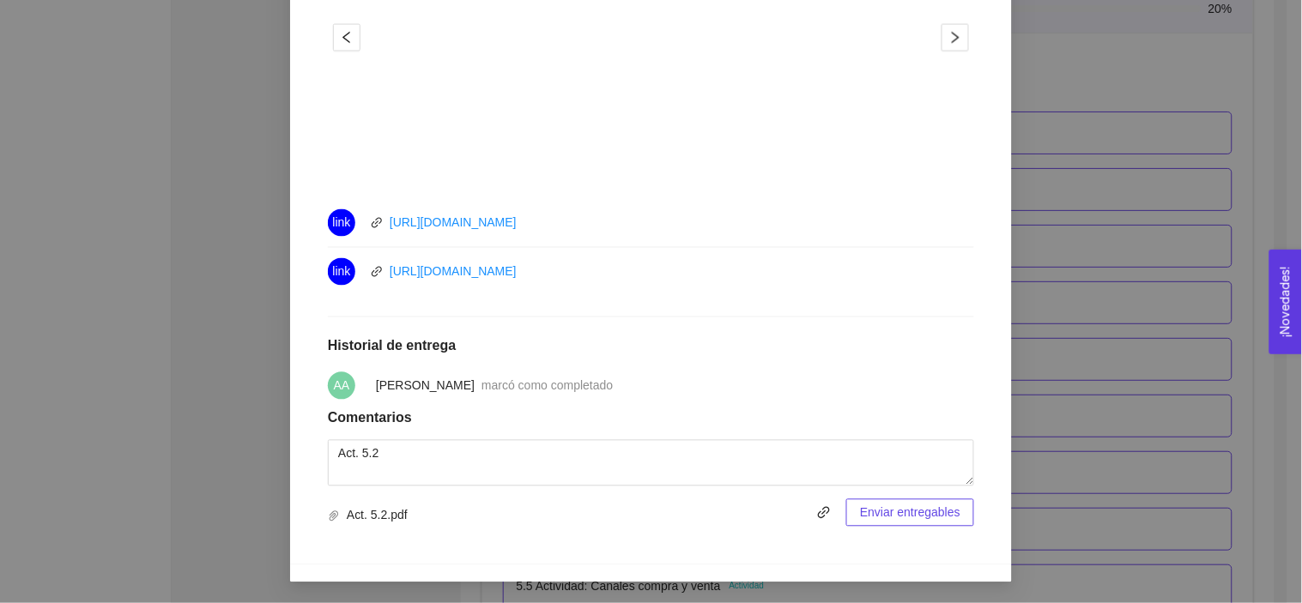
click at [875, 510] on span "Enviar entregables" at bounding box center [910, 513] width 100 height 19
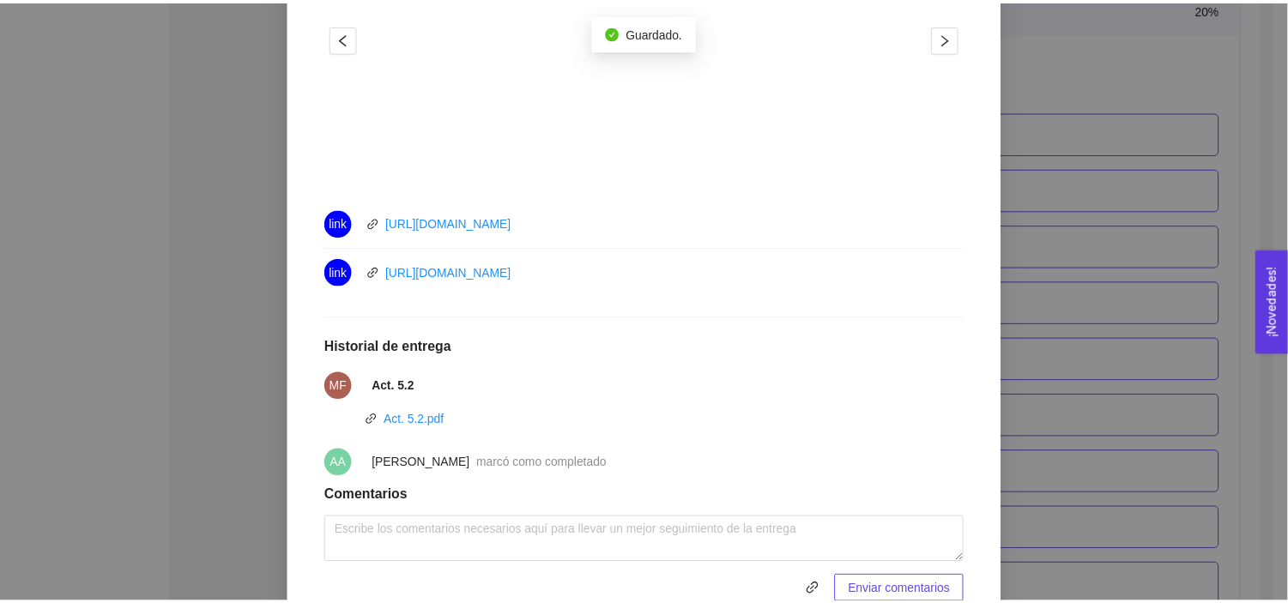
scroll to position [0, 0]
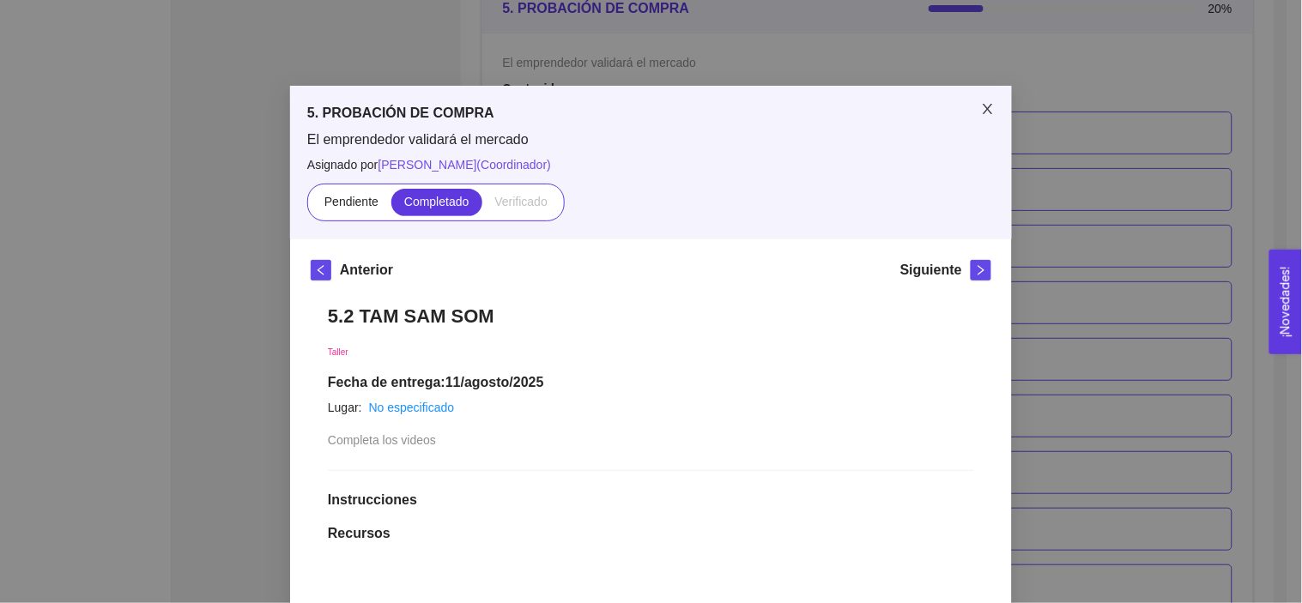
click at [976, 100] on span "Close" at bounding box center [987, 110] width 48 height 48
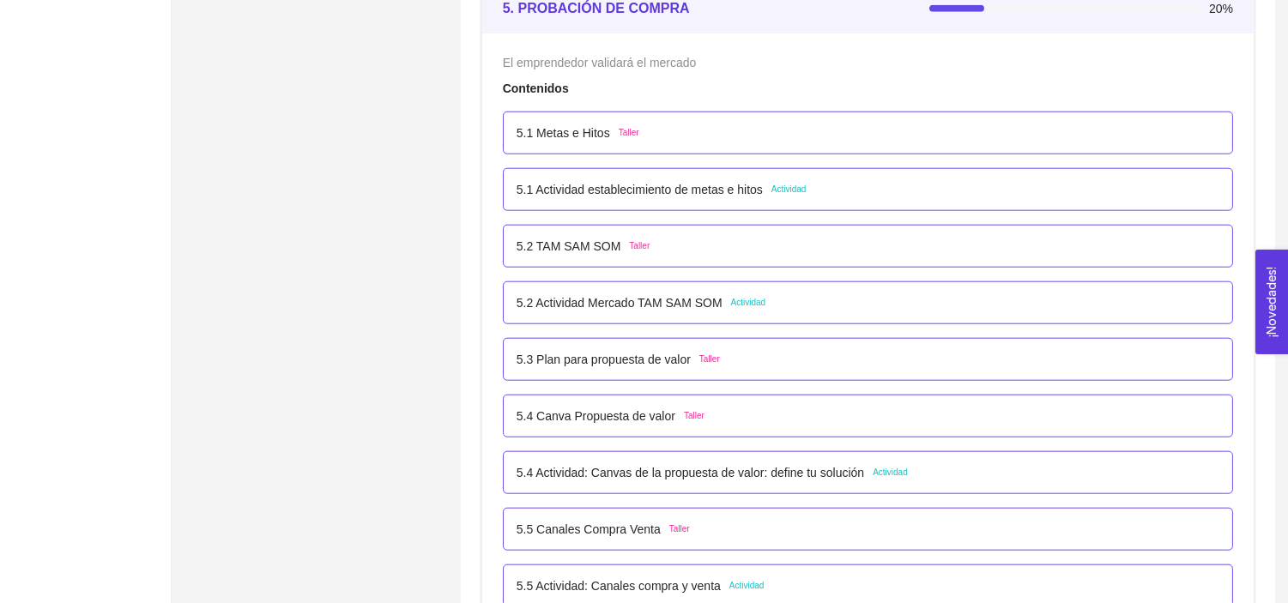
click at [624, 241] on div "5.2 [PERSON_NAME] SOM Taller" at bounding box center [583, 246] width 134 height 19
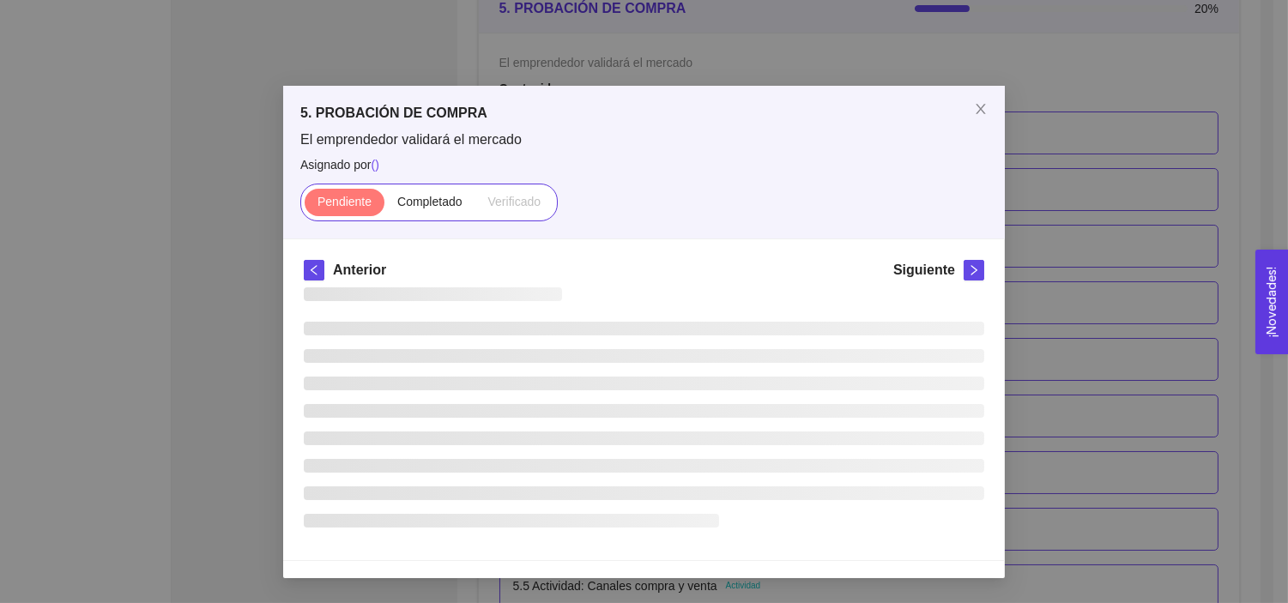
click at [624, 241] on div "Anterior Siguiente" at bounding box center [644, 399] width 722 height 321
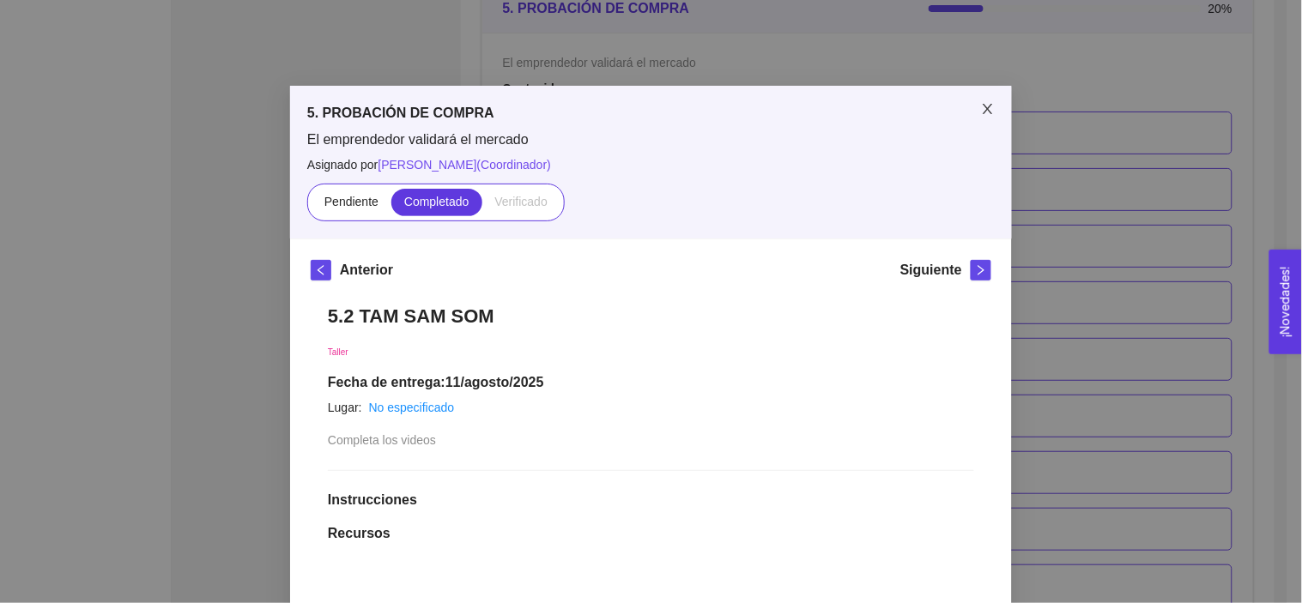
click at [992, 112] on span "Close" at bounding box center [987, 110] width 48 height 48
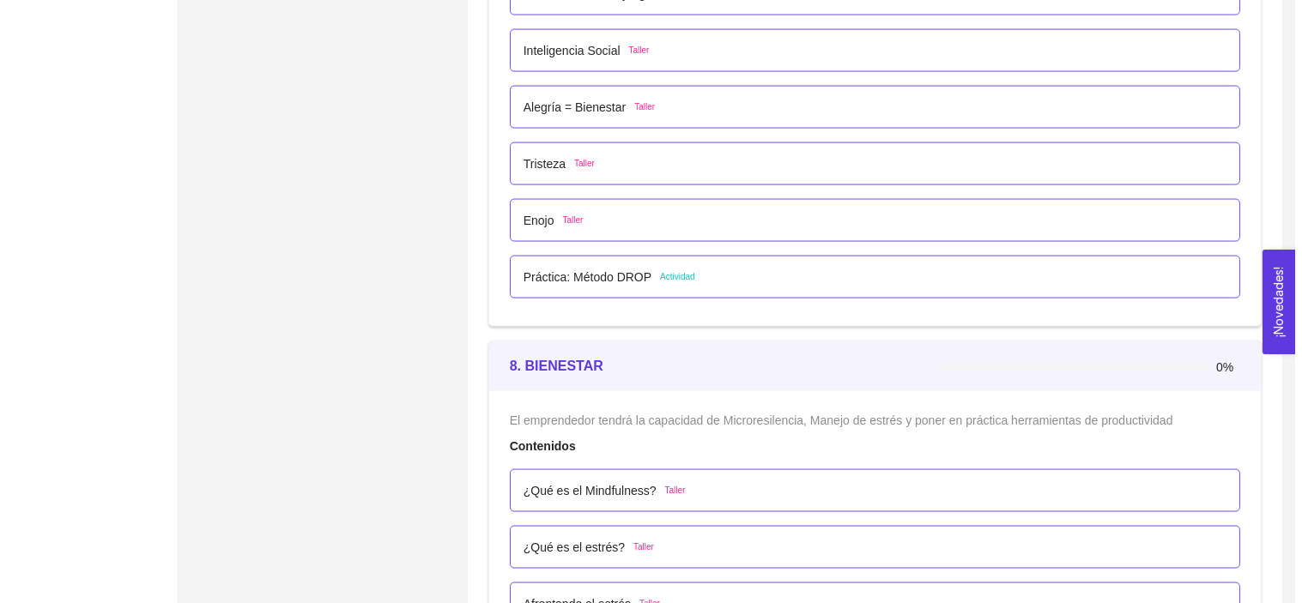
scroll to position [4992, 0]
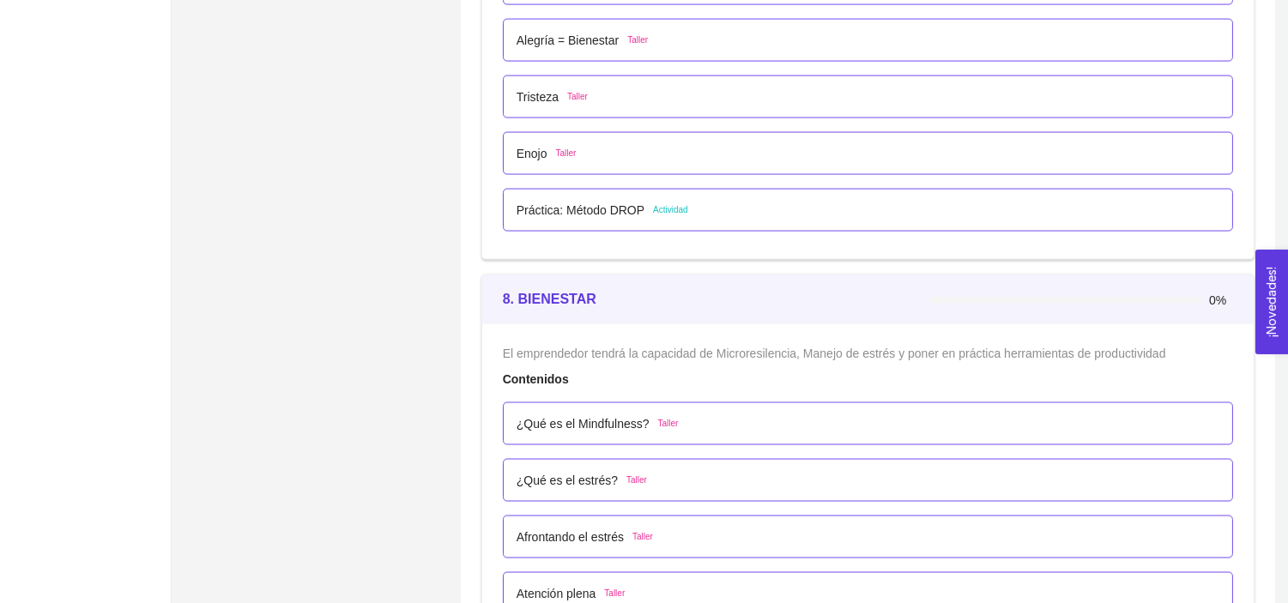
click at [555, 209] on p "Práctica: Método DROP" at bounding box center [580, 210] width 128 height 19
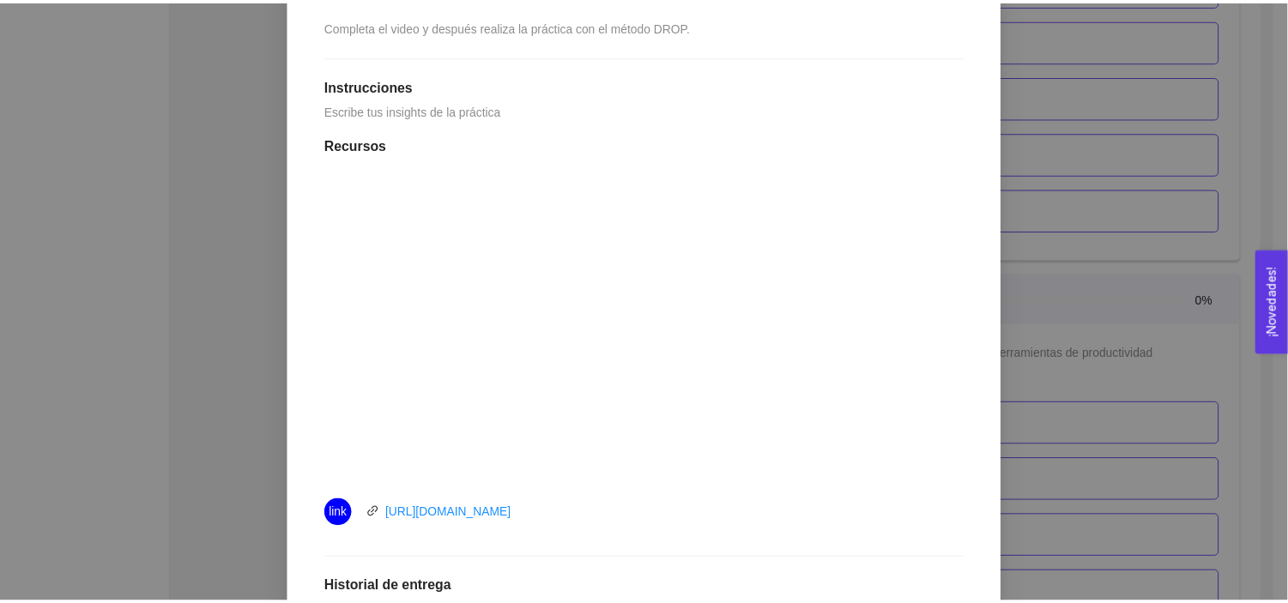
scroll to position [212, 0]
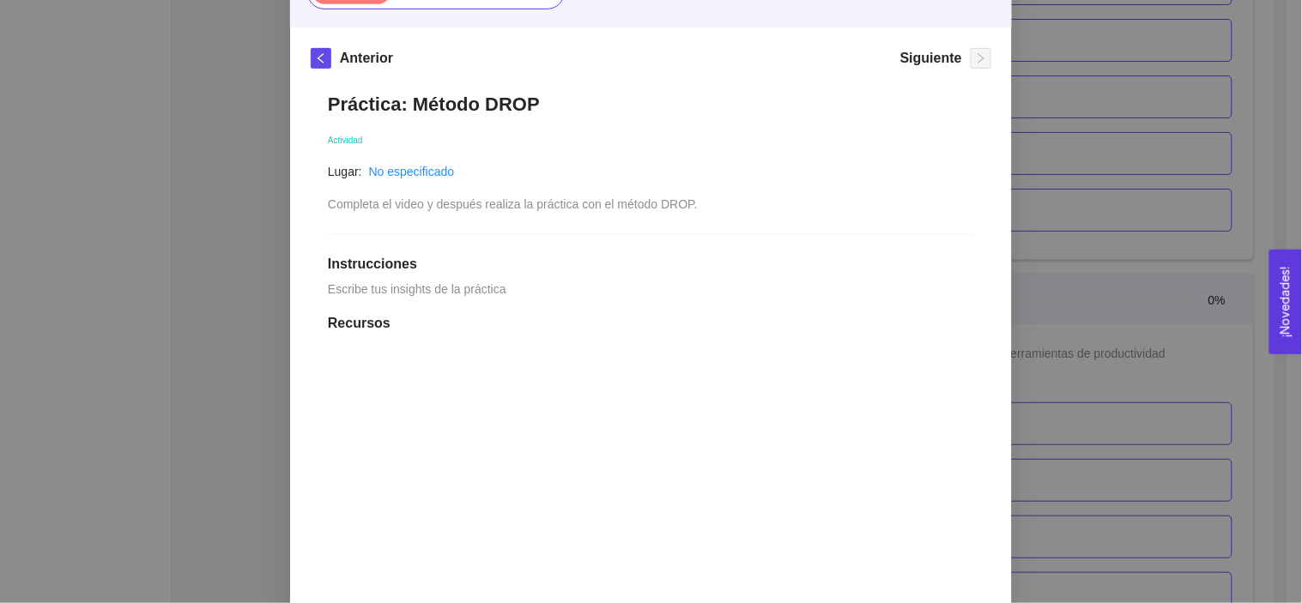
click at [165, 230] on div "7. DESARROLLO PERSONAL El emprendedor desarrollará habilidades de Autoconocimie…" at bounding box center [651, 301] width 1302 height 603
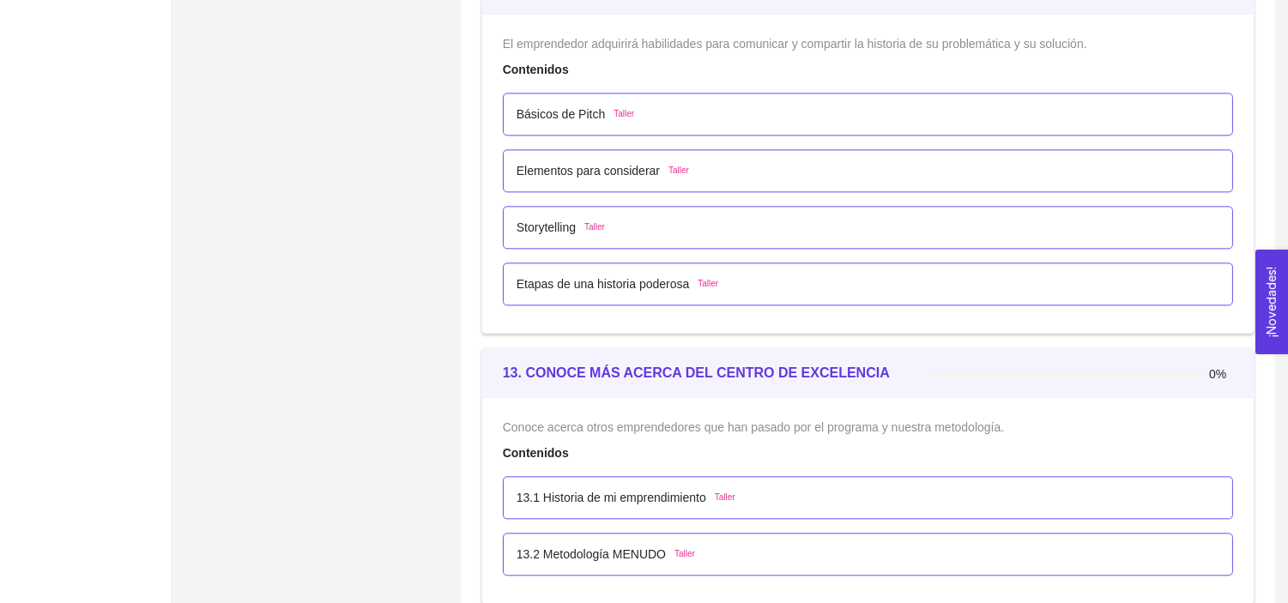
scroll to position [7280, 0]
